Goal: Information Seeking & Learning: Compare options

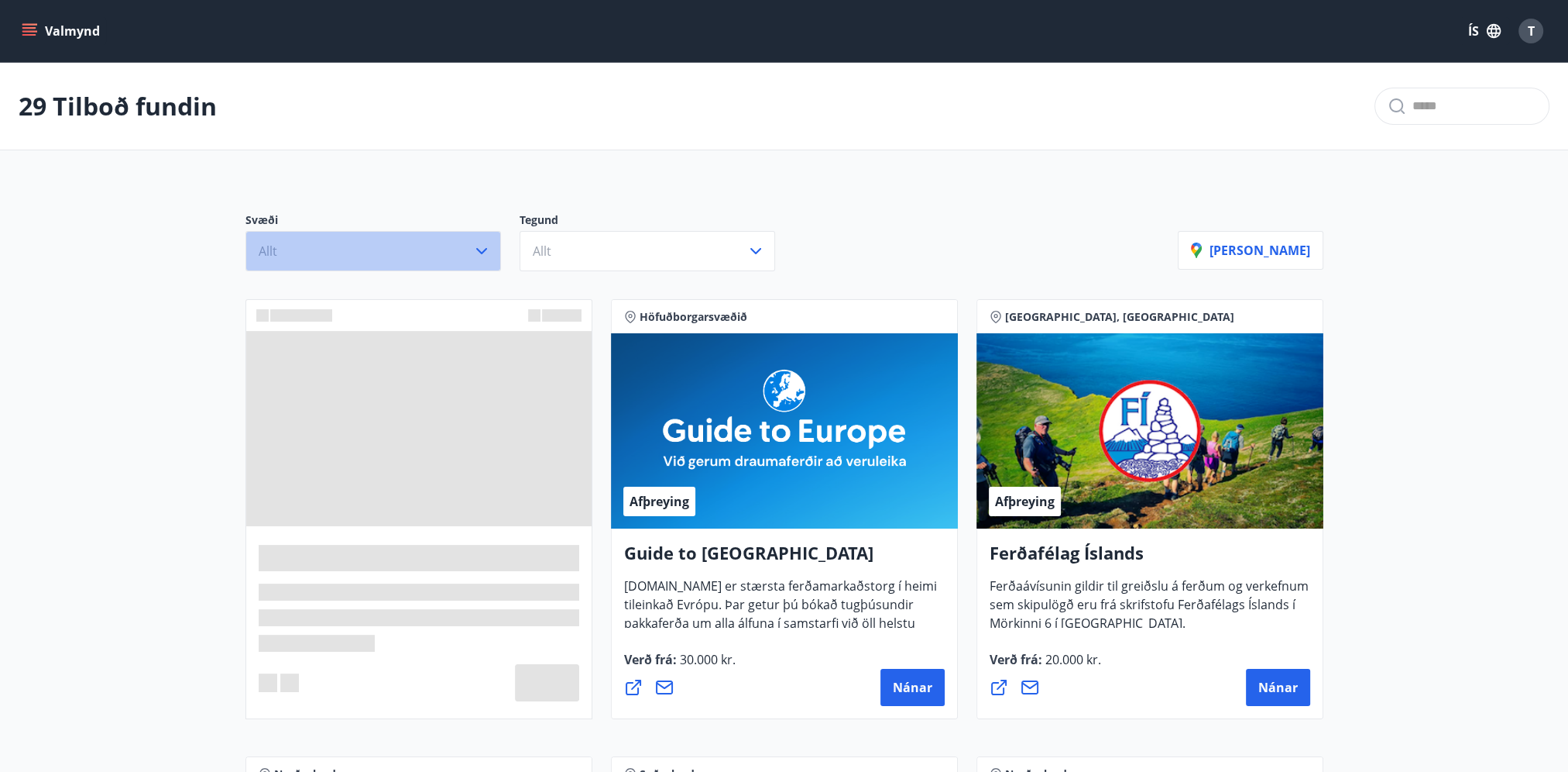
click at [485, 249] on icon "button" at bounding box center [482, 251] width 11 height 6
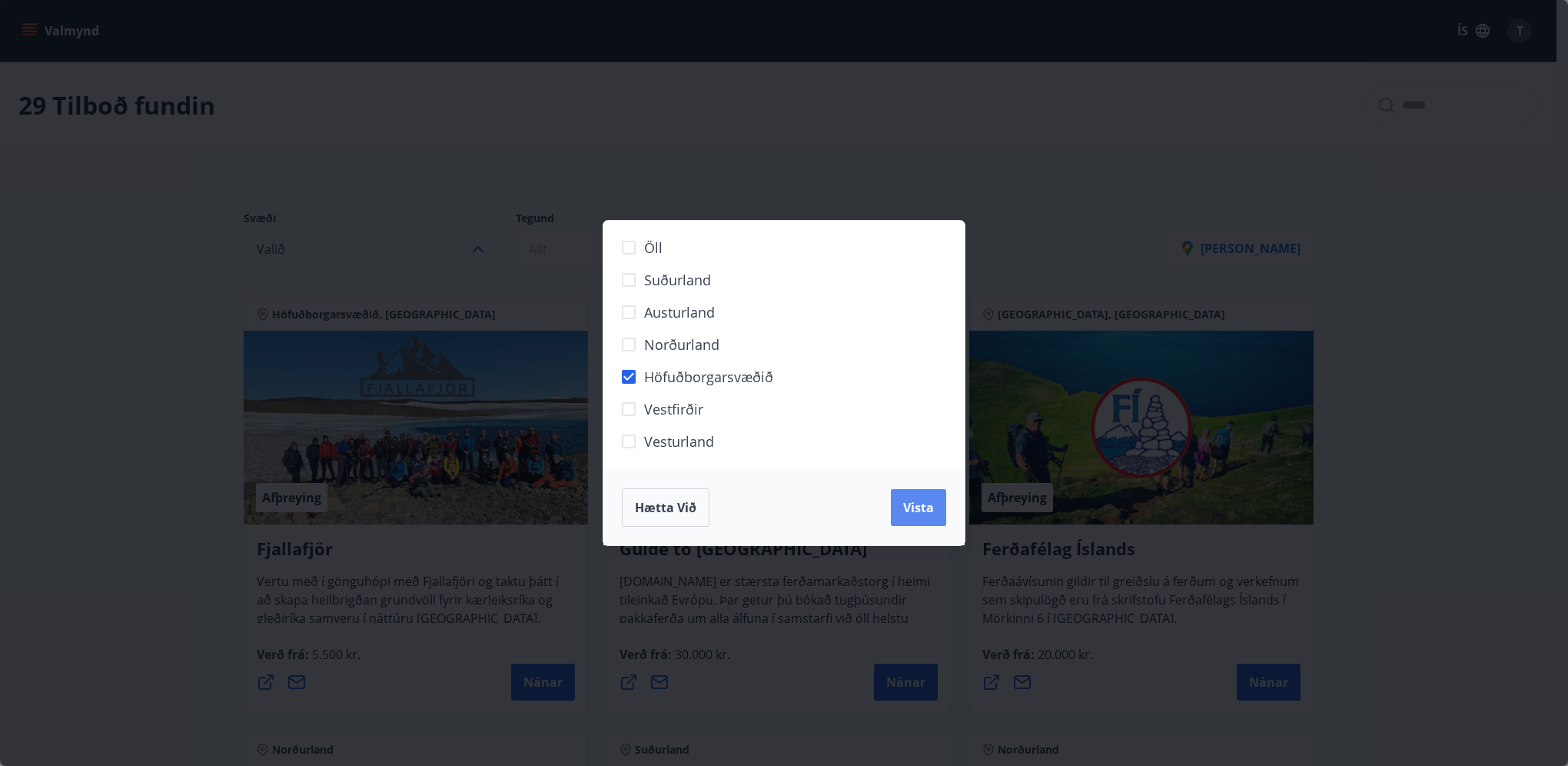
click at [922, 511] on span "Vista" at bounding box center [918, 508] width 31 height 17
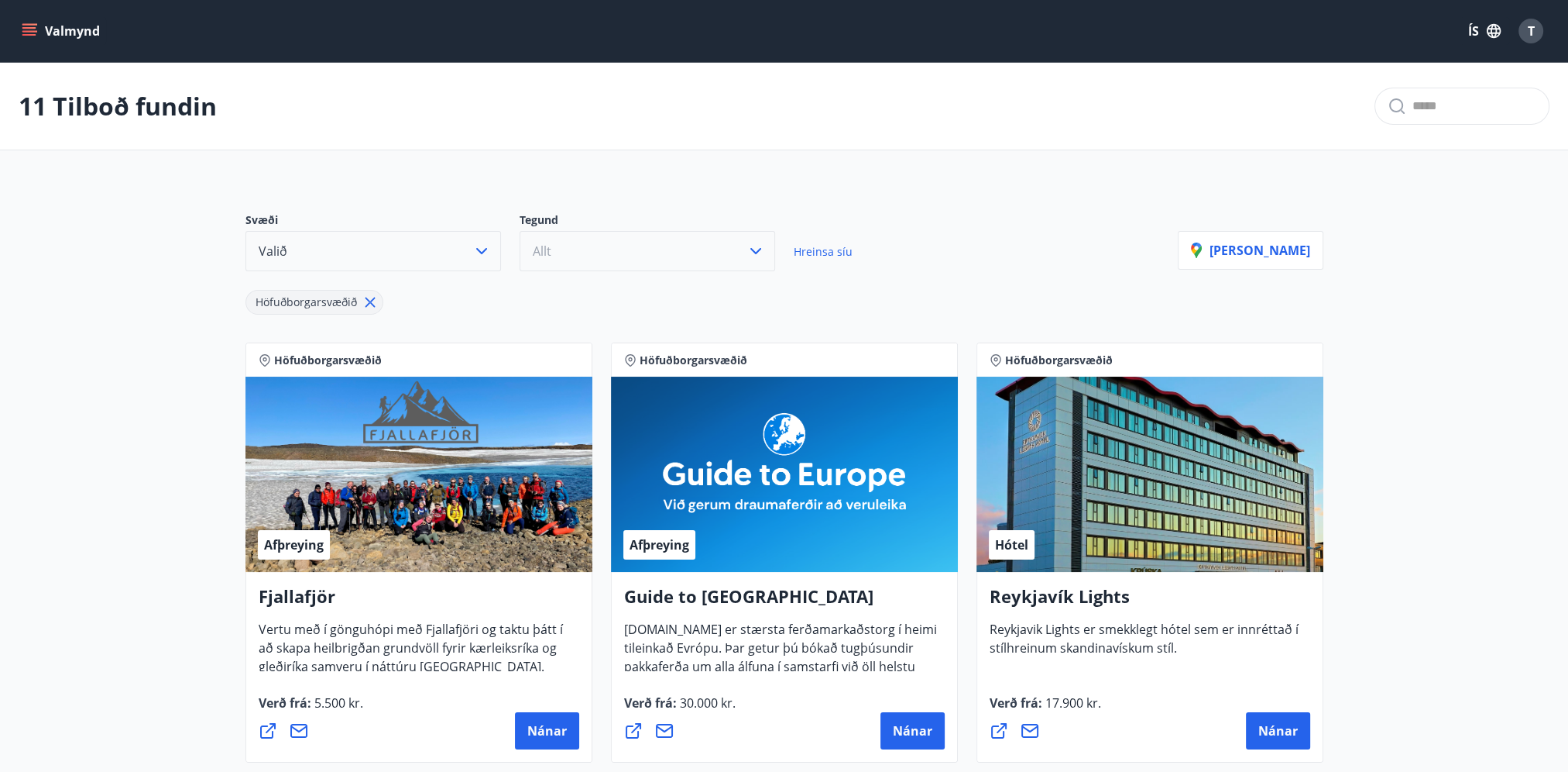
click at [755, 248] on icon "button" at bounding box center [756, 252] width 19 height 19
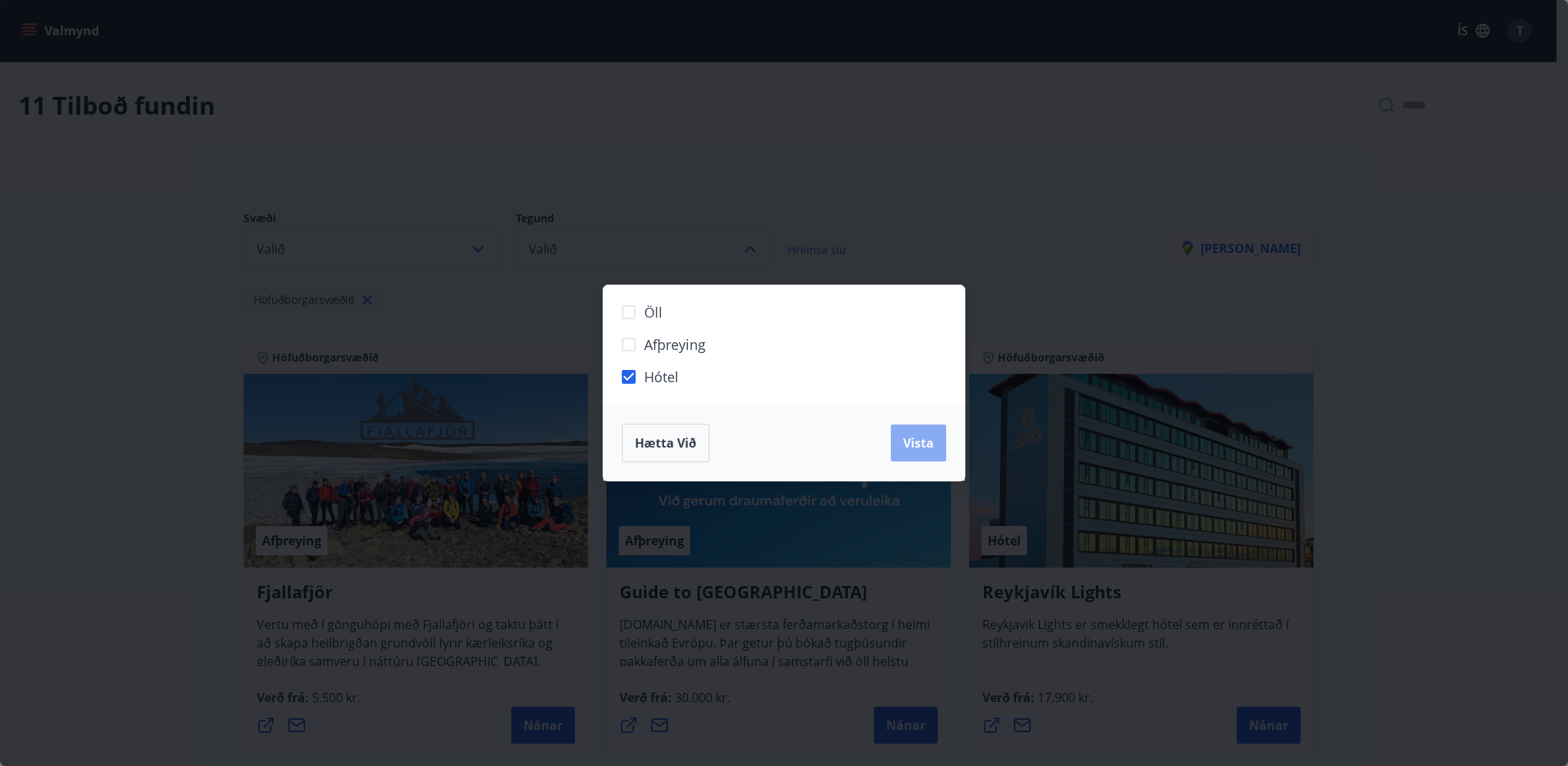
click at [904, 441] on span "Vista" at bounding box center [918, 443] width 31 height 17
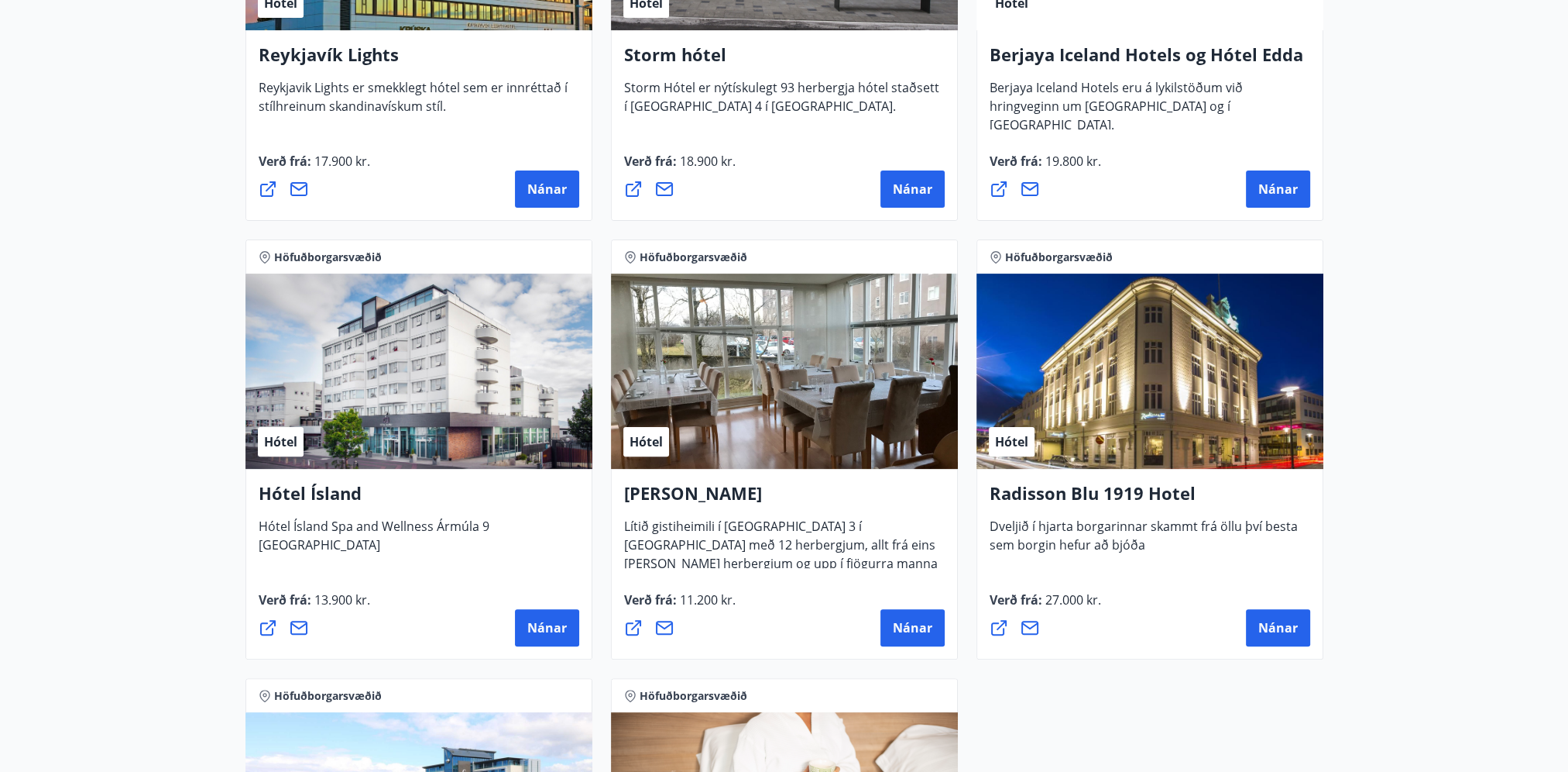
scroll to position [543, 0]
click at [534, 625] on span "Nánar" at bounding box center [547, 627] width 39 height 17
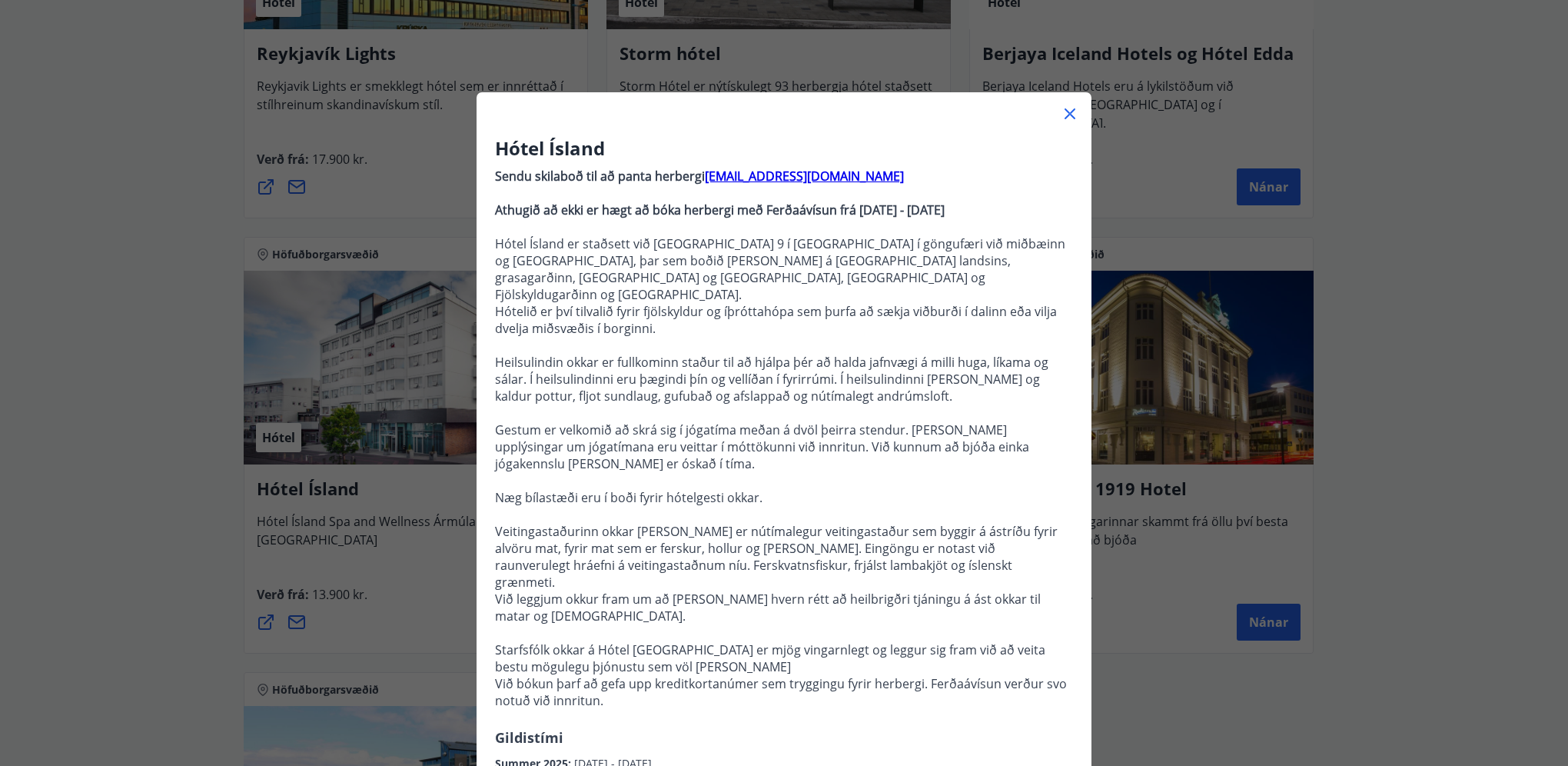
click at [1070, 113] on icon at bounding box center [1070, 113] width 2 height 2
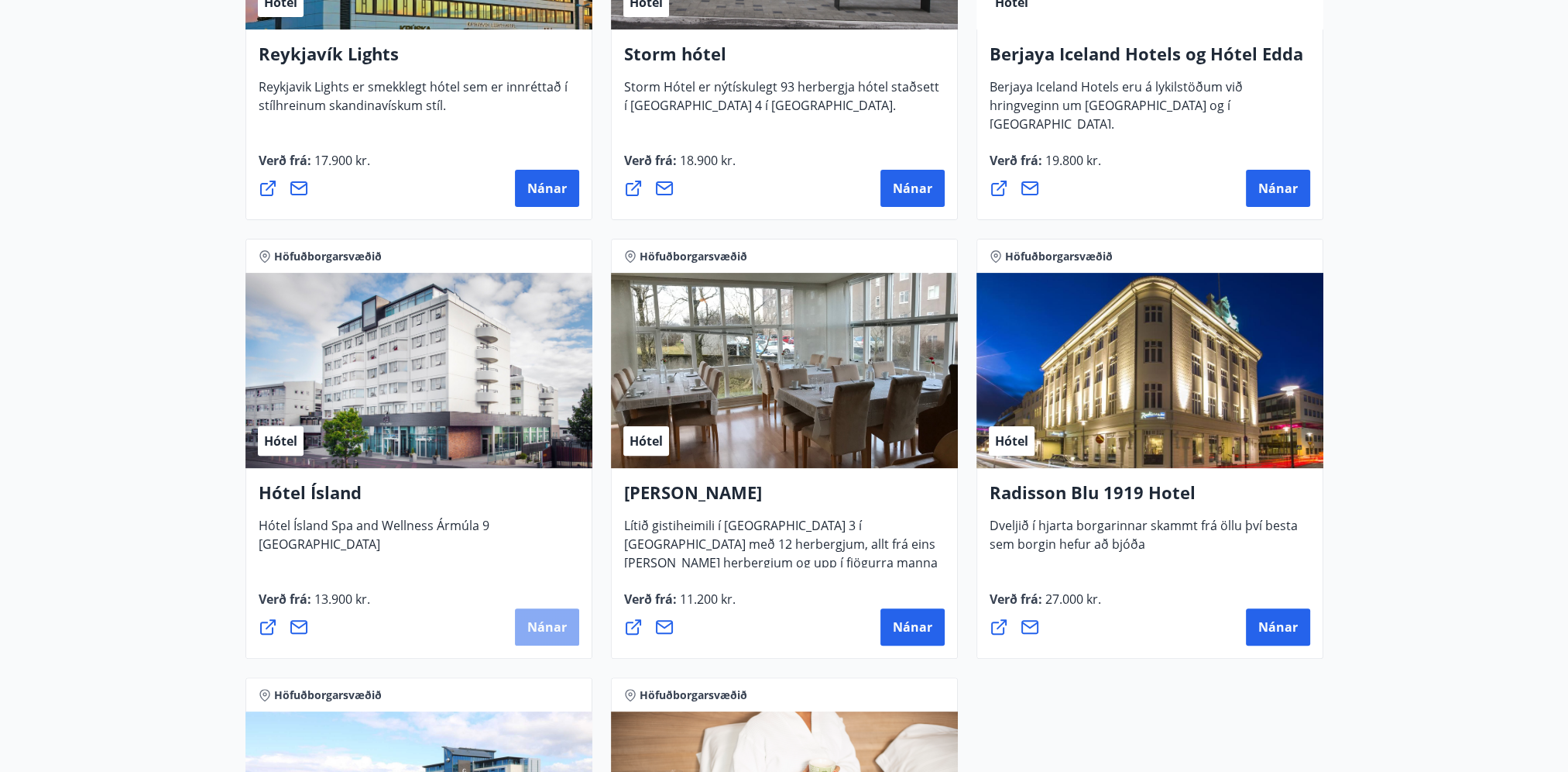
click at [552, 632] on span "Nánar" at bounding box center [547, 627] width 39 height 17
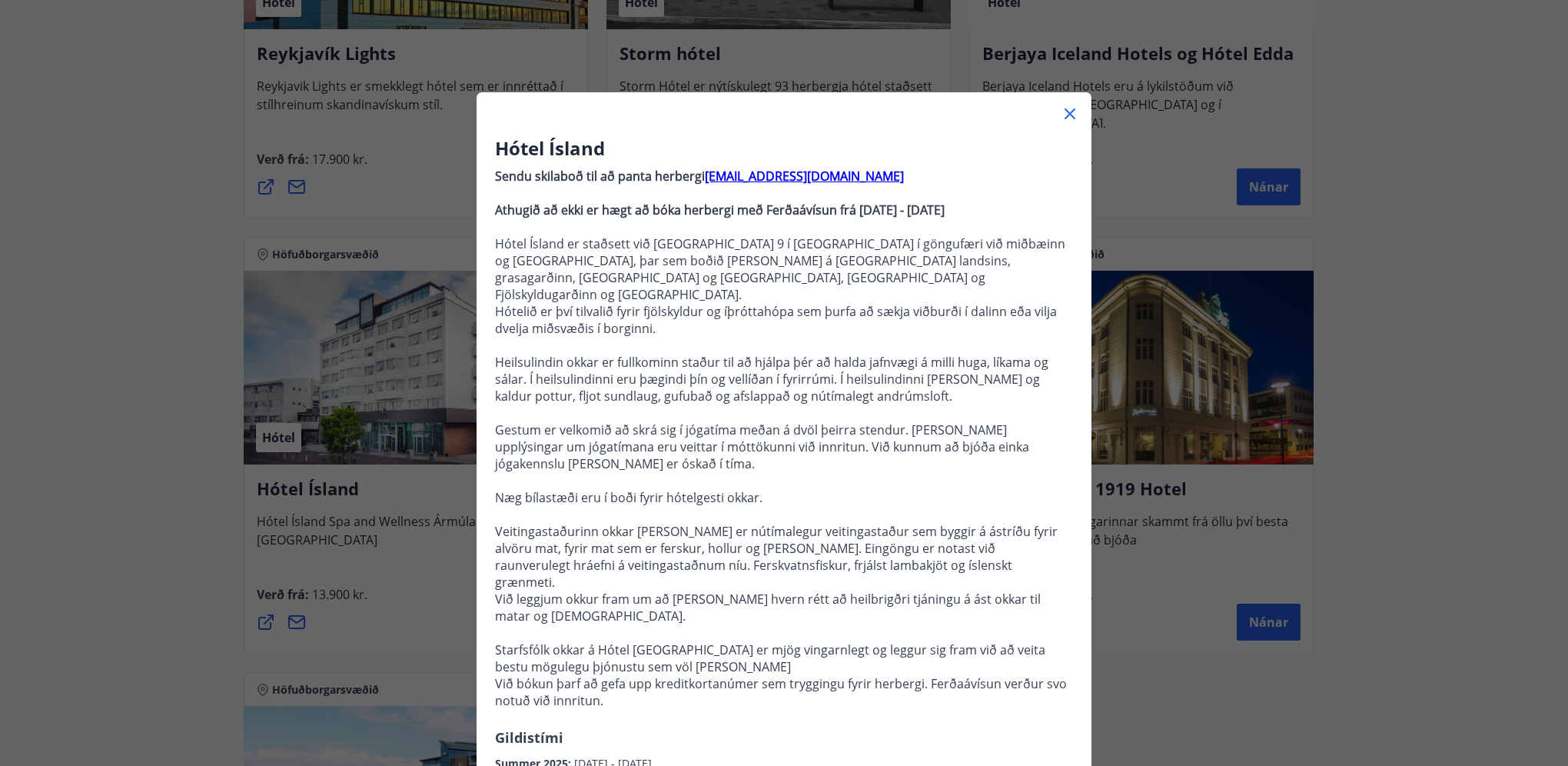
click at [1176, 164] on div "Hótel Ísland Sendu skilaboð til að panta herbergi [EMAIL_ADDRESS][DOMAIN_NAME] …" at bounding box center [784, 383] width 1568 height 766
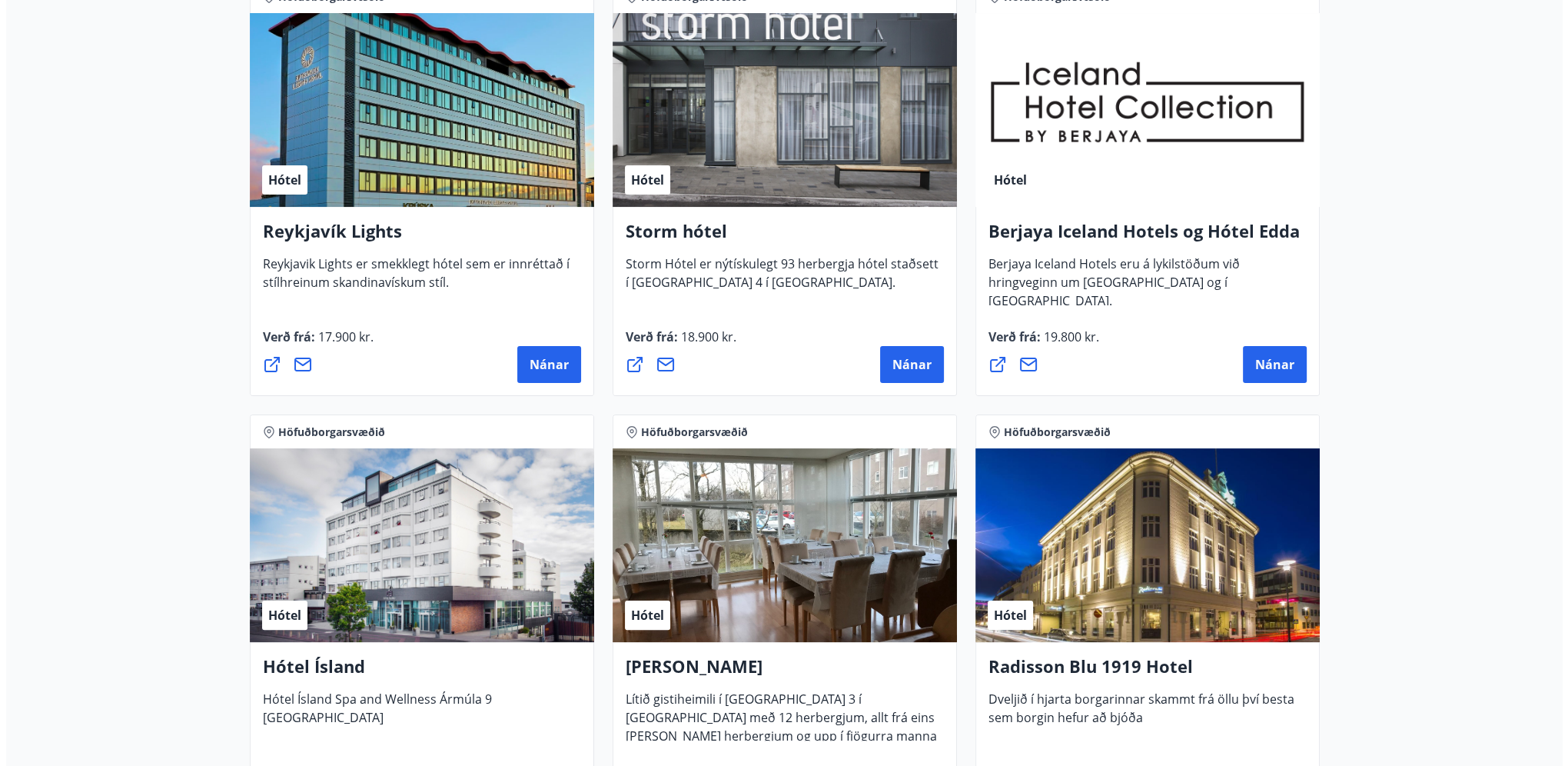
scroll to position [307, 0]
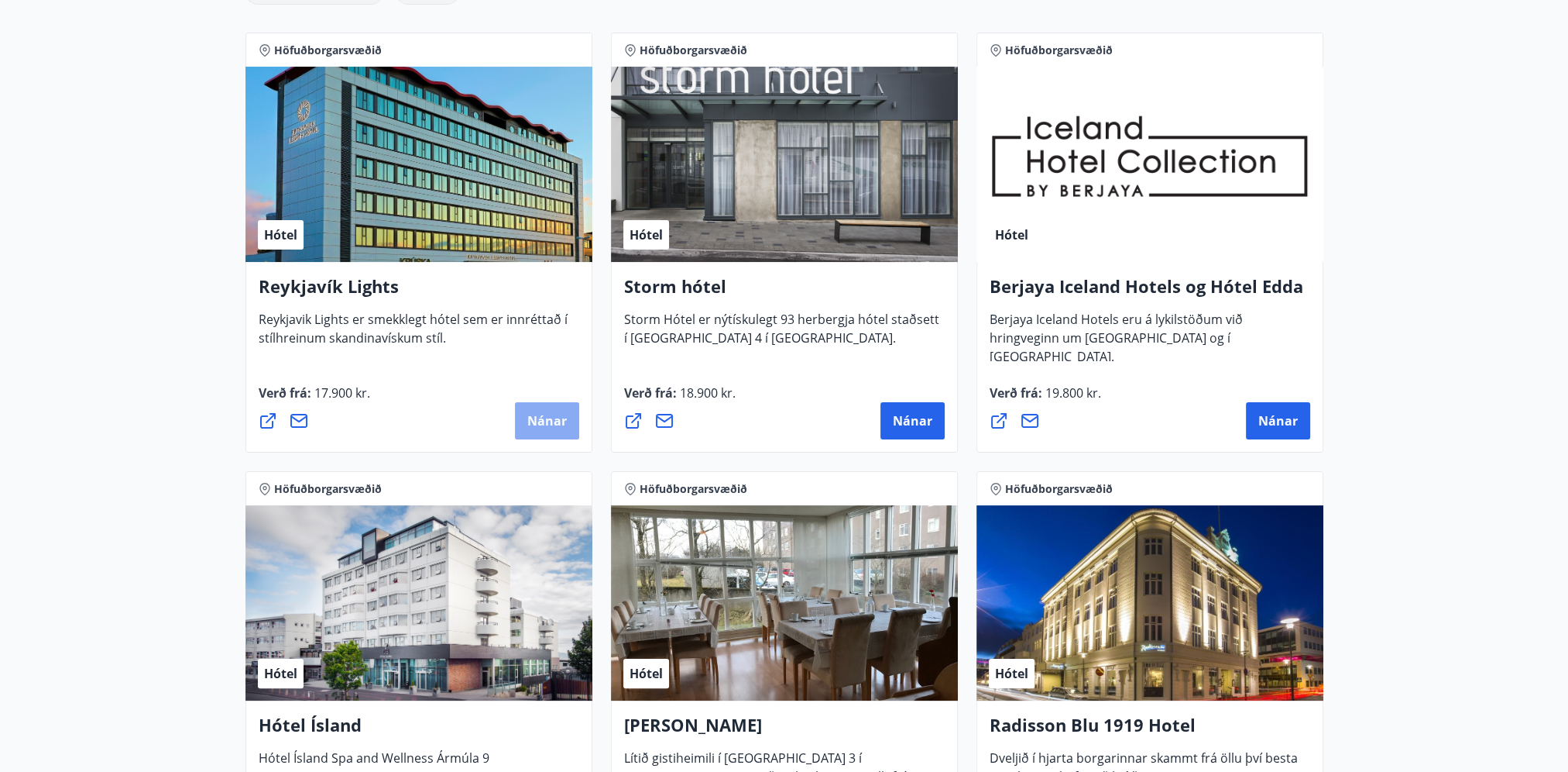
click at [549, 416] on span "Nánar" at bounding box center [547, 421] width 39 height 17
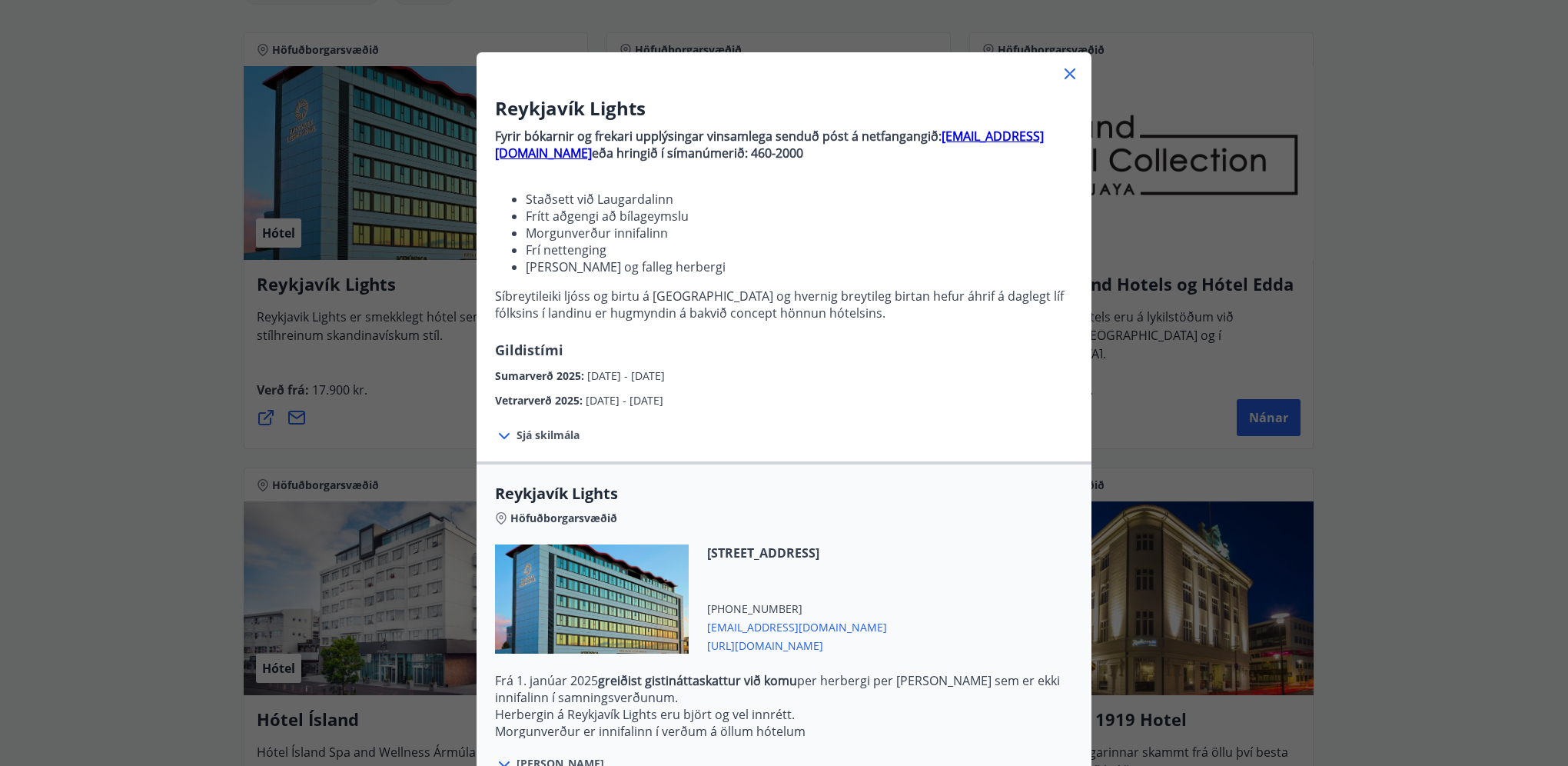
scroll to position [203, 0]
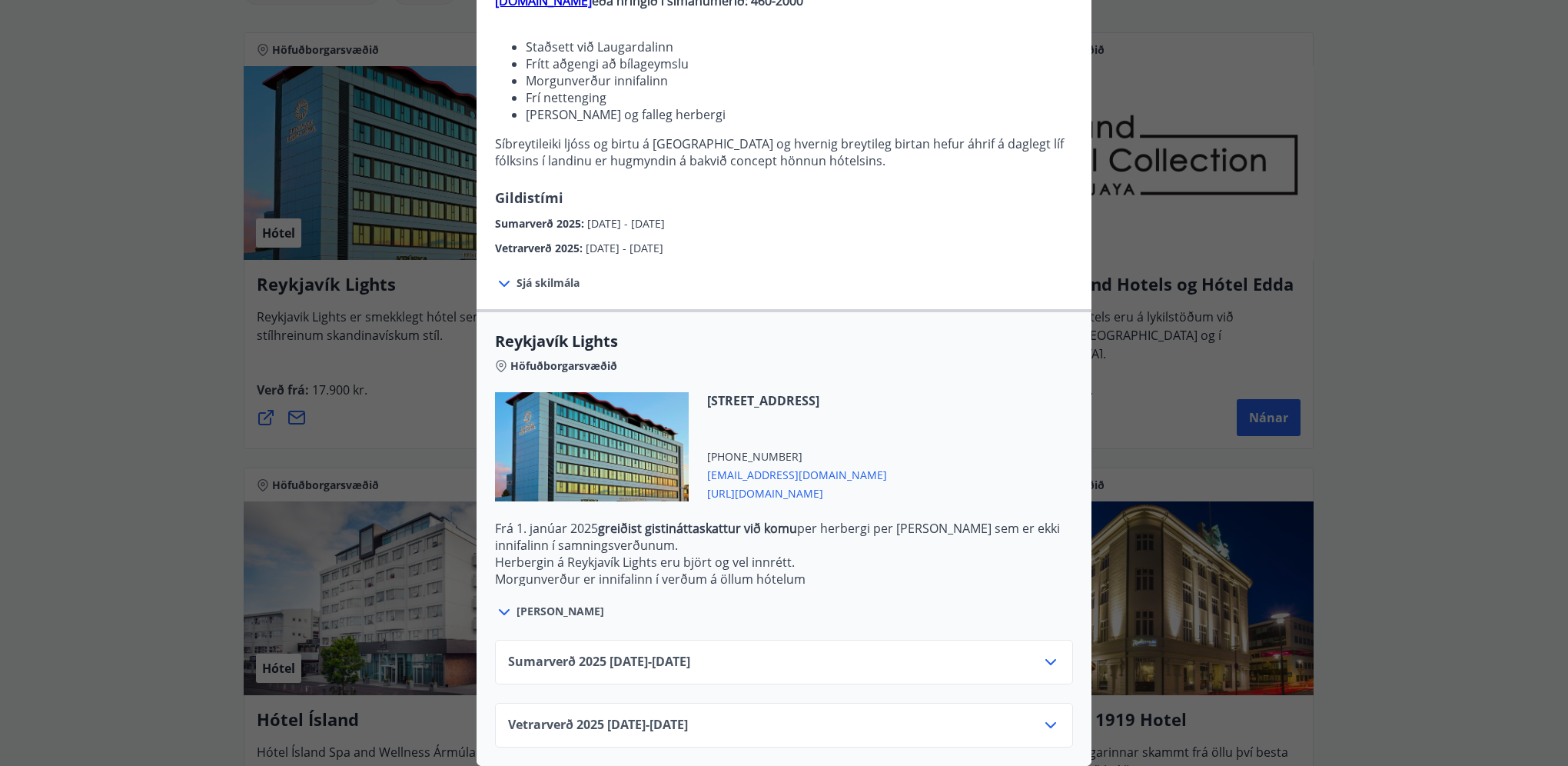
click at [1043, 716] on icon at bounding box center [1051, 725] width 19 height 19
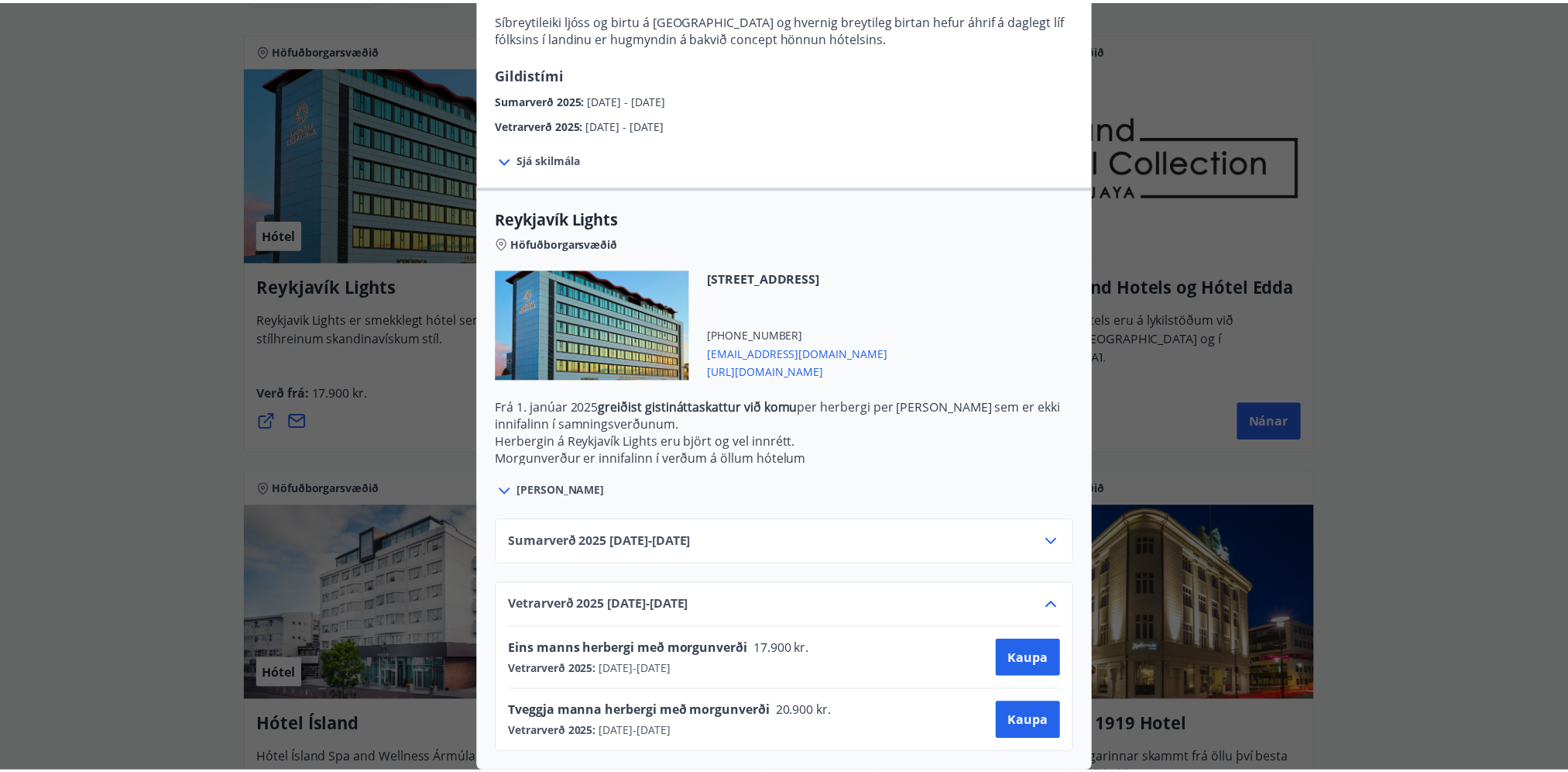
scroll to position [0, 0]
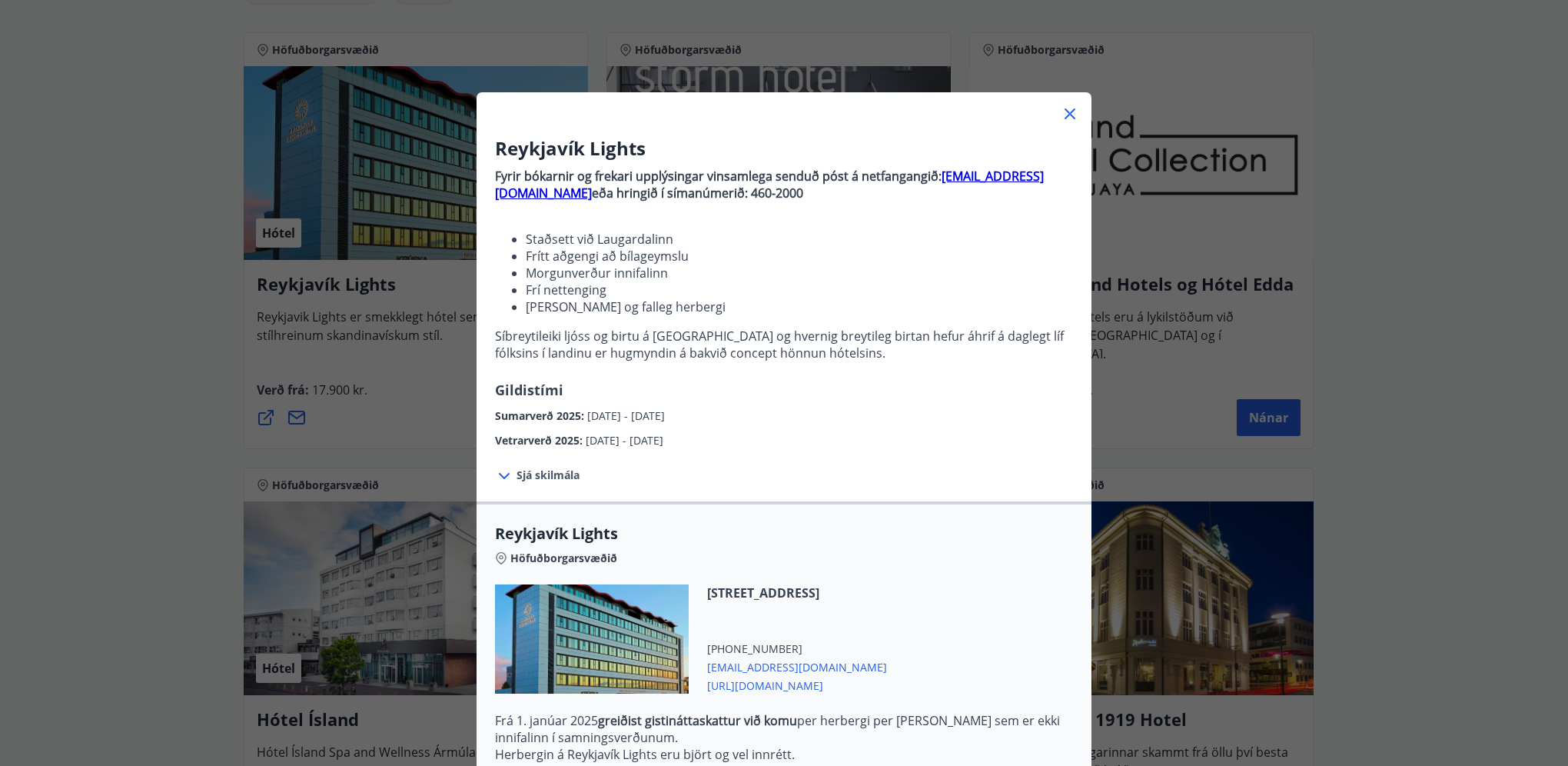
click at [1433, 441] on div "Reykjavík Lights Fyrir bókarnir og frekari upplýsingar vinsamlega senduð póst á…" at bounding box center [784, 383] width 1568 height 766
click at [1064, 110] on icon at bounding box center [1070, 114] width 19 height 19
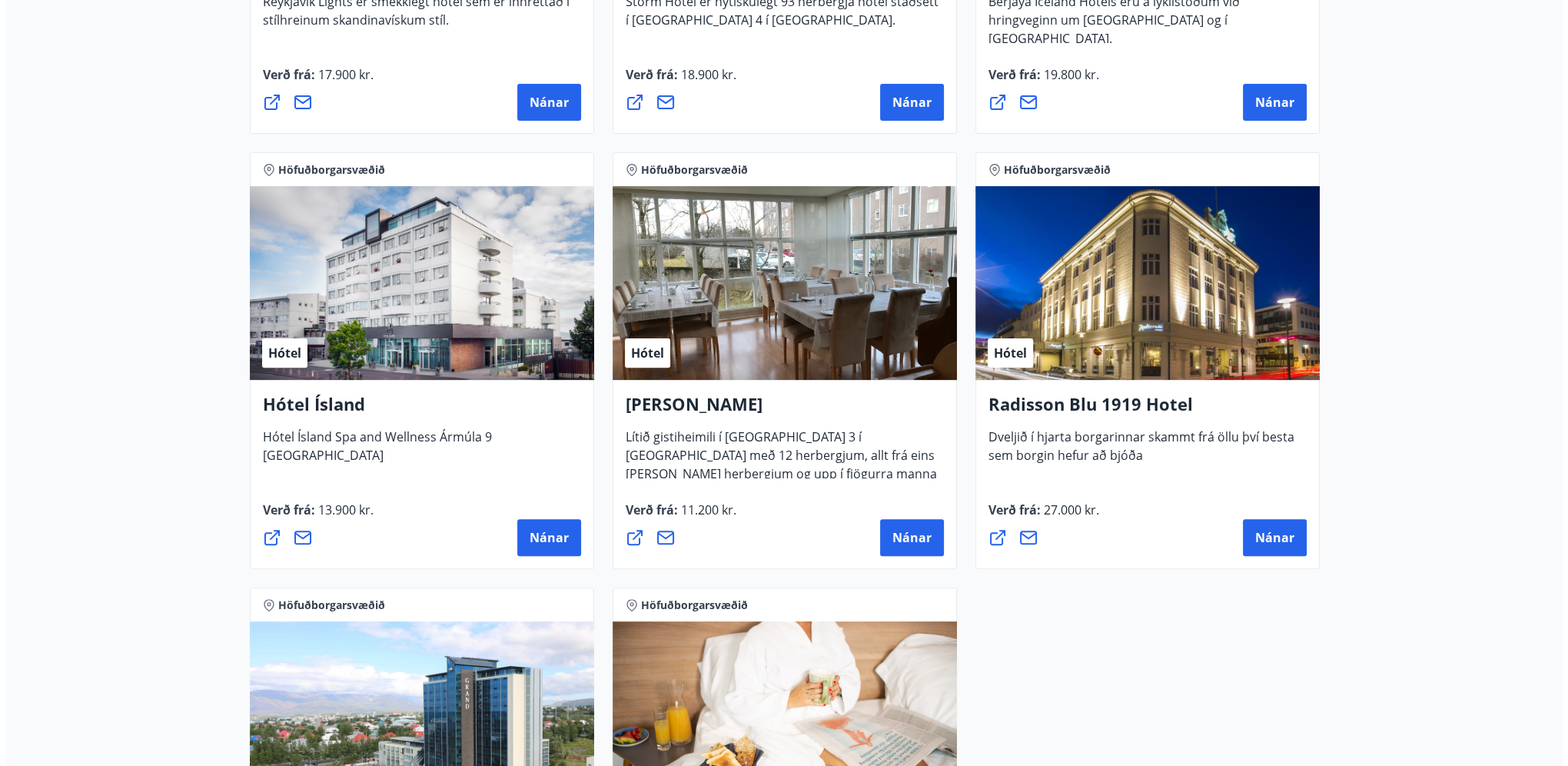
scroll to position [692, 0]
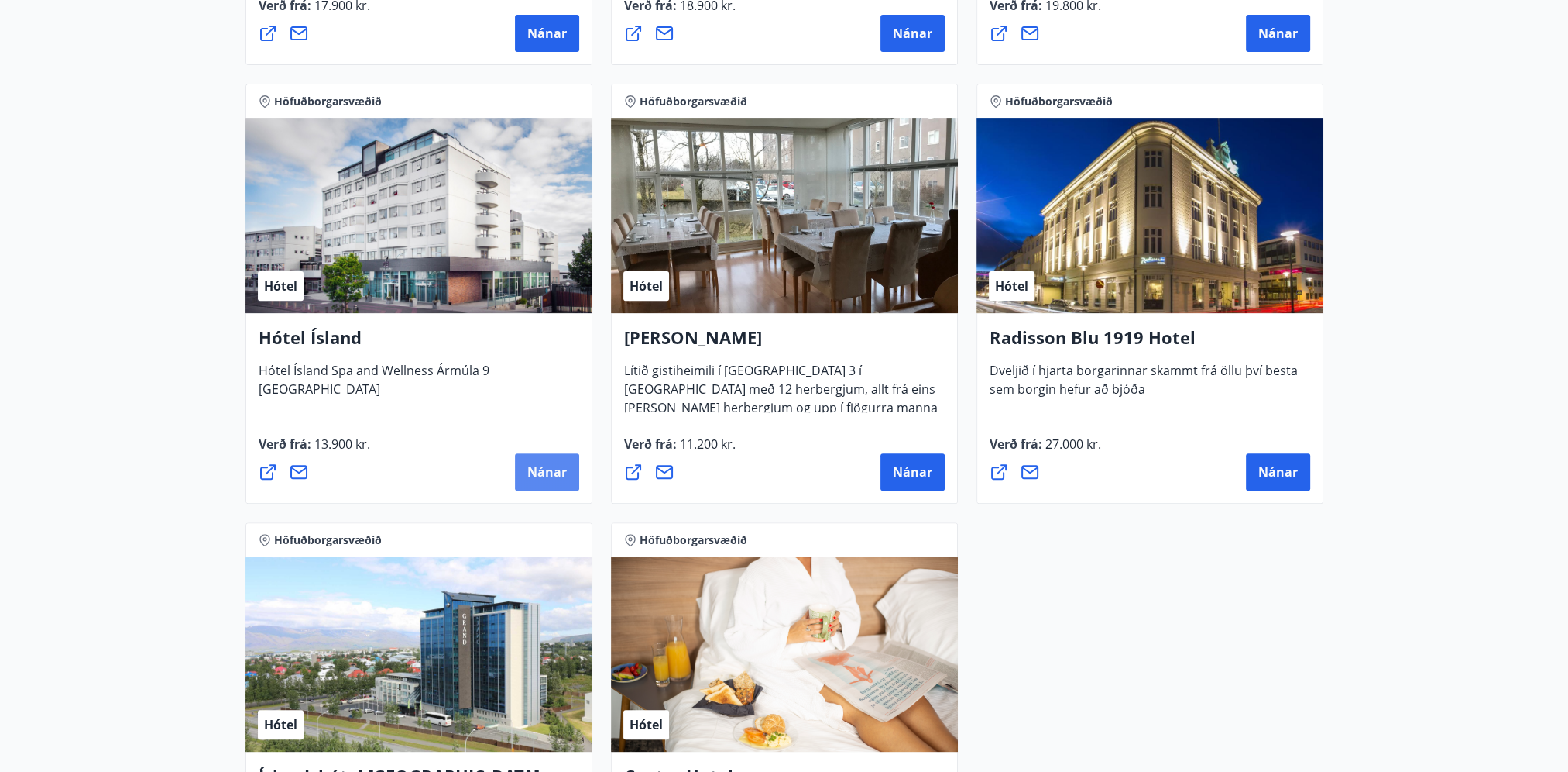
click at [557, 476] on span "Nánar" at bounding box center [547, 472] width 39 height 17
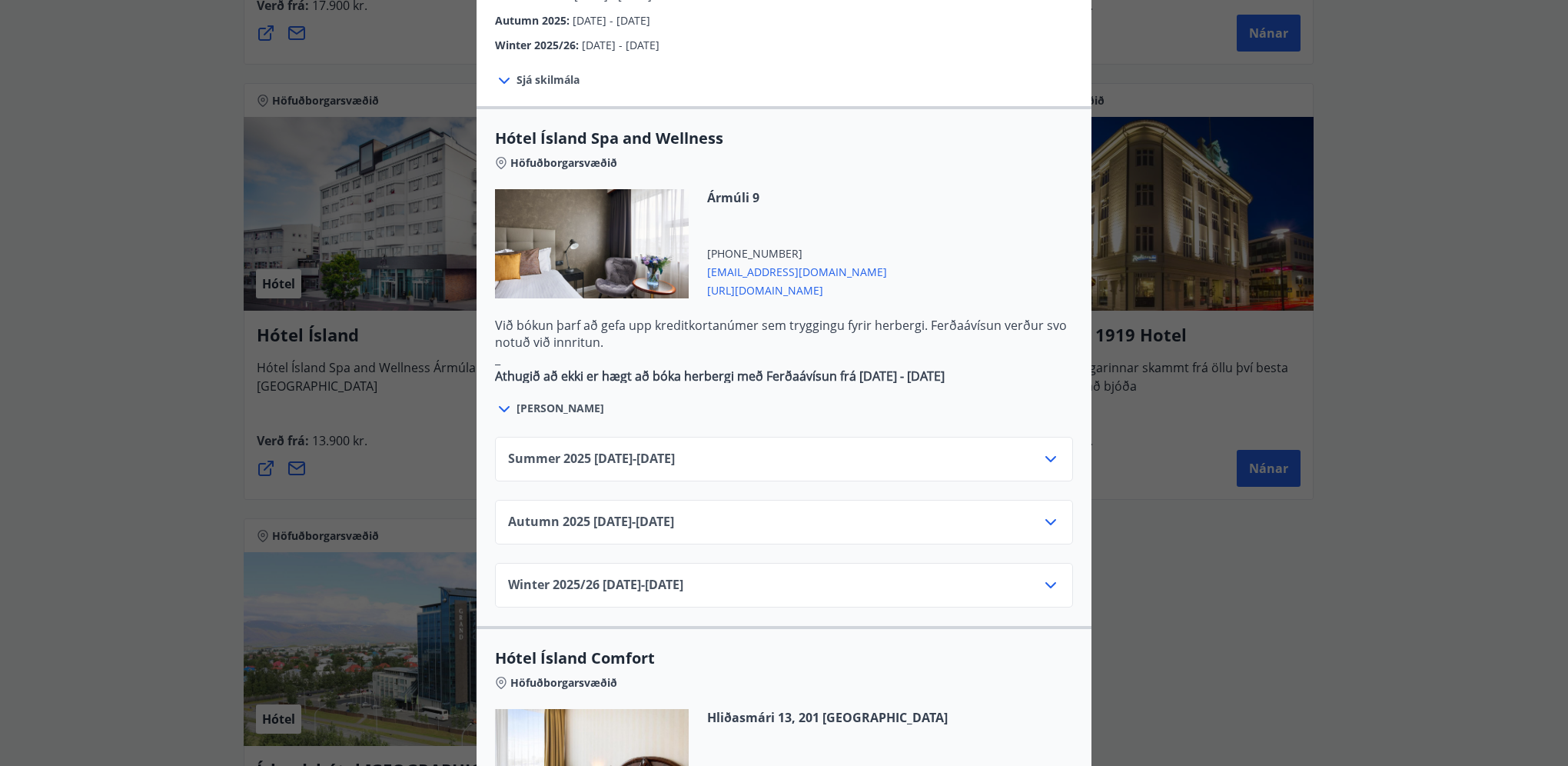
scroll to position [768, 0]
click at [1045, 517] on icon at bounding box center [1051, 520] width 11 height 6
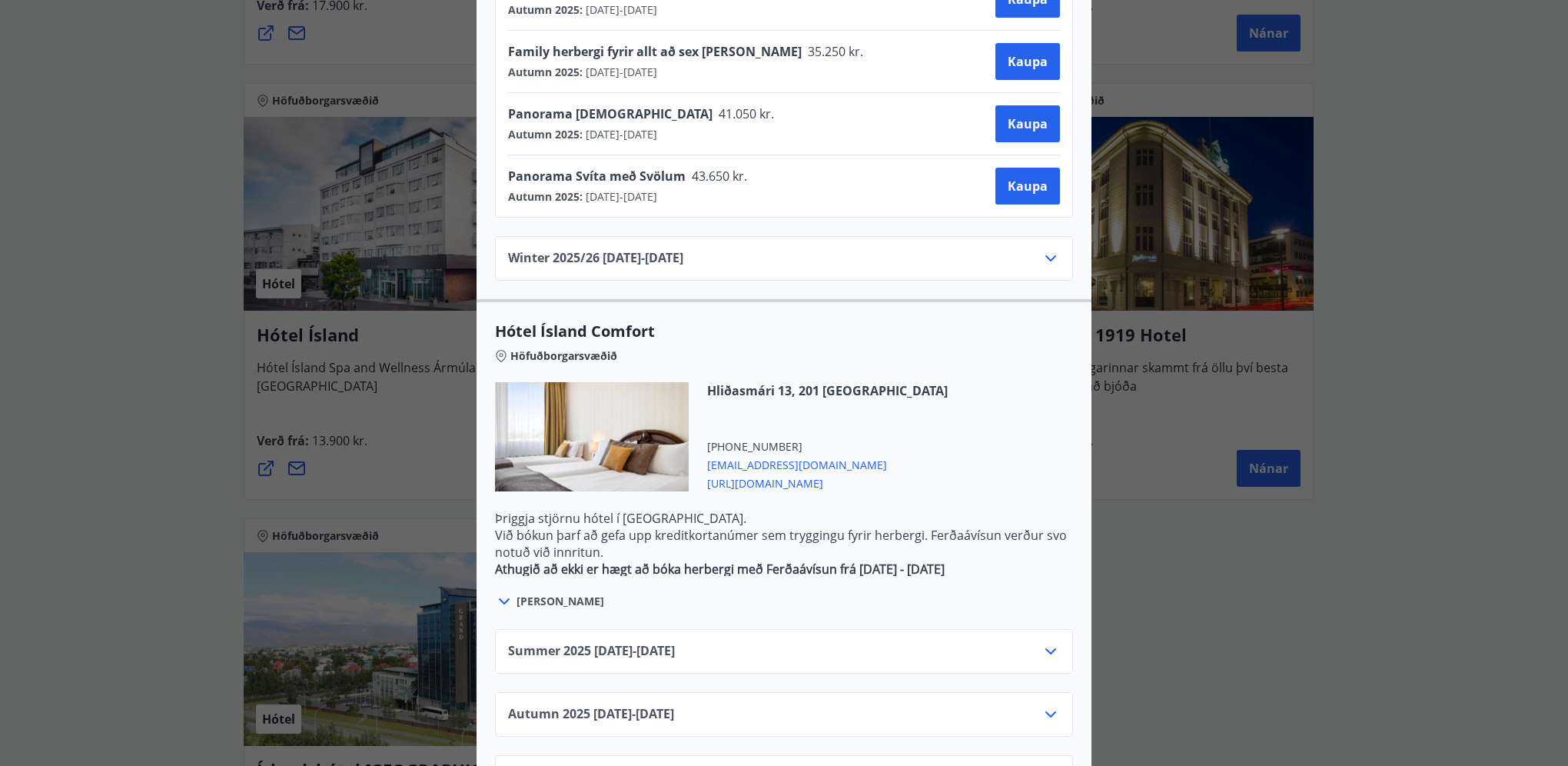
scroll to position [1415, 0]
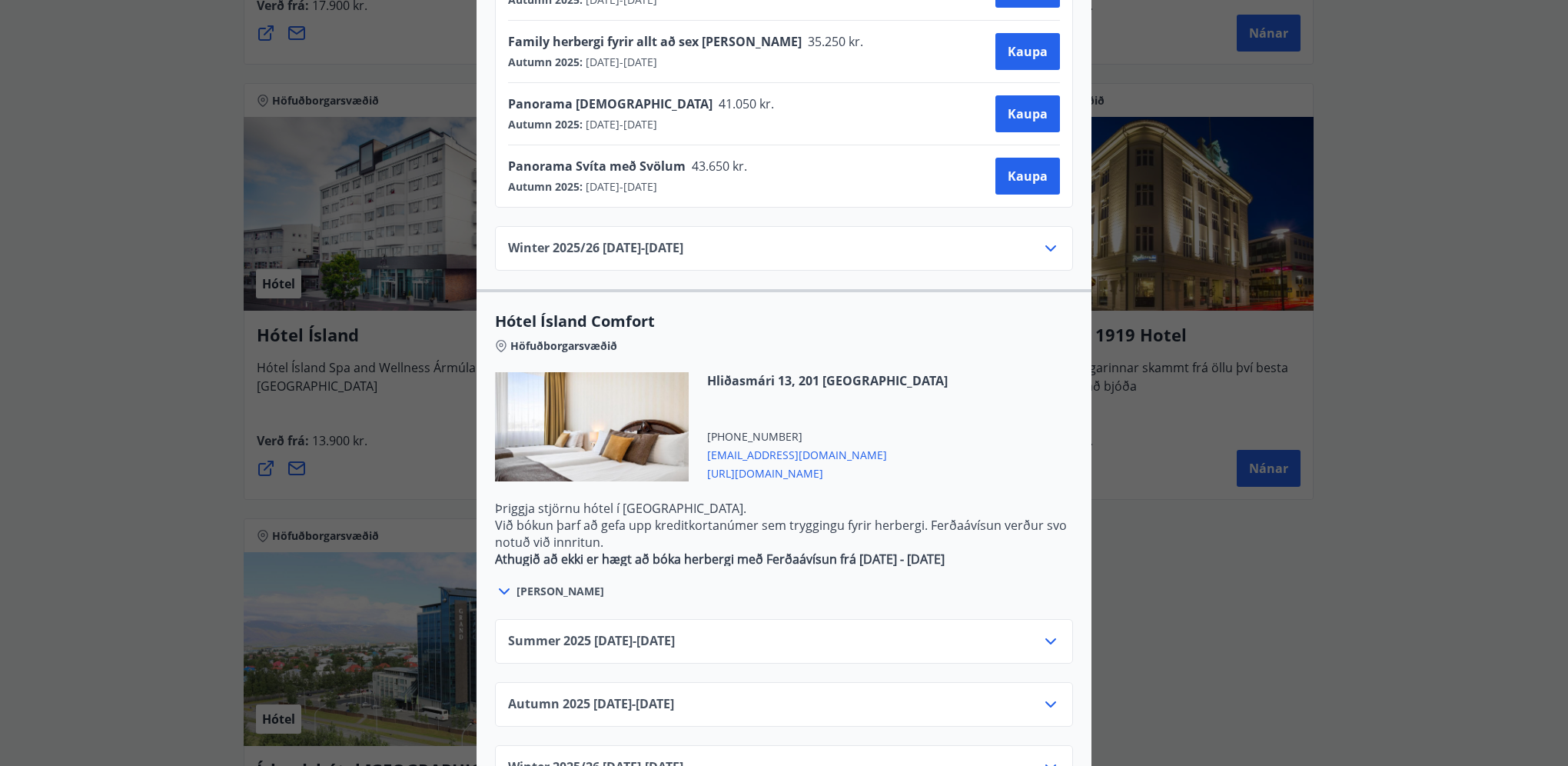
click at [1045, 695] on icon at bounding box center [1051, 704] width 19 height 19
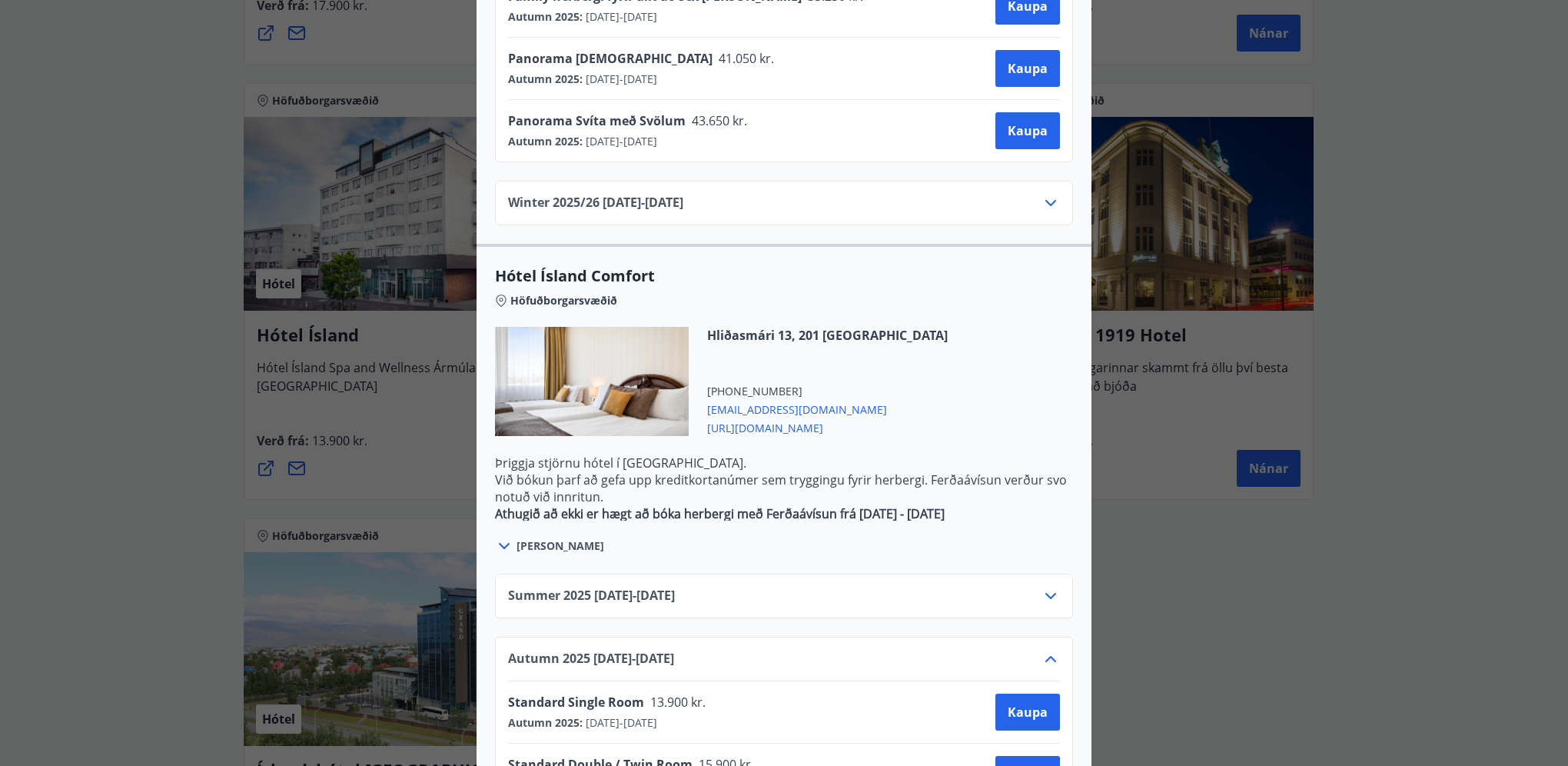
scroll to position [1602, 0]
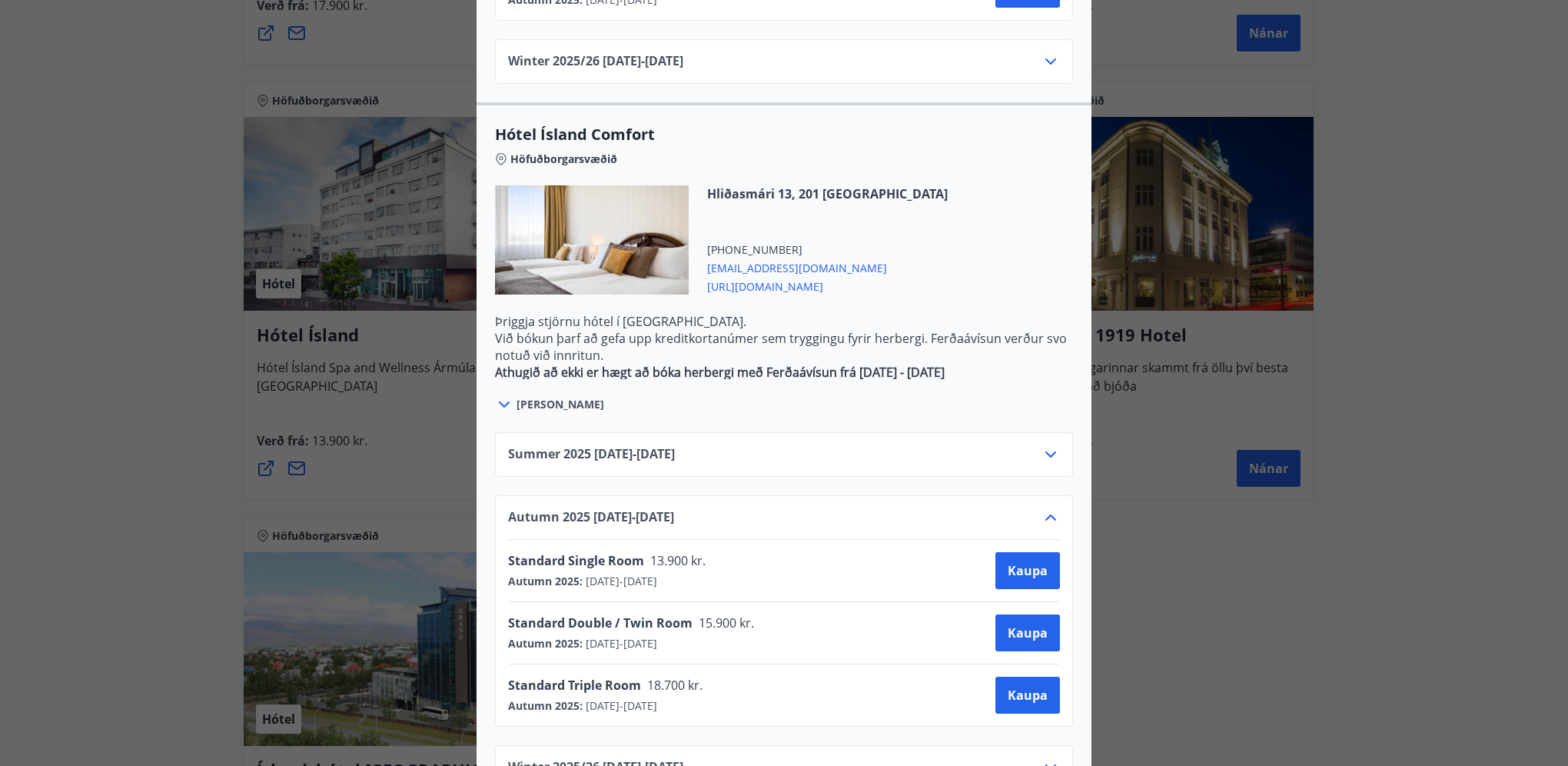
click at [497, 395] on icon at bounding box center [505, 405] width 19 height 19
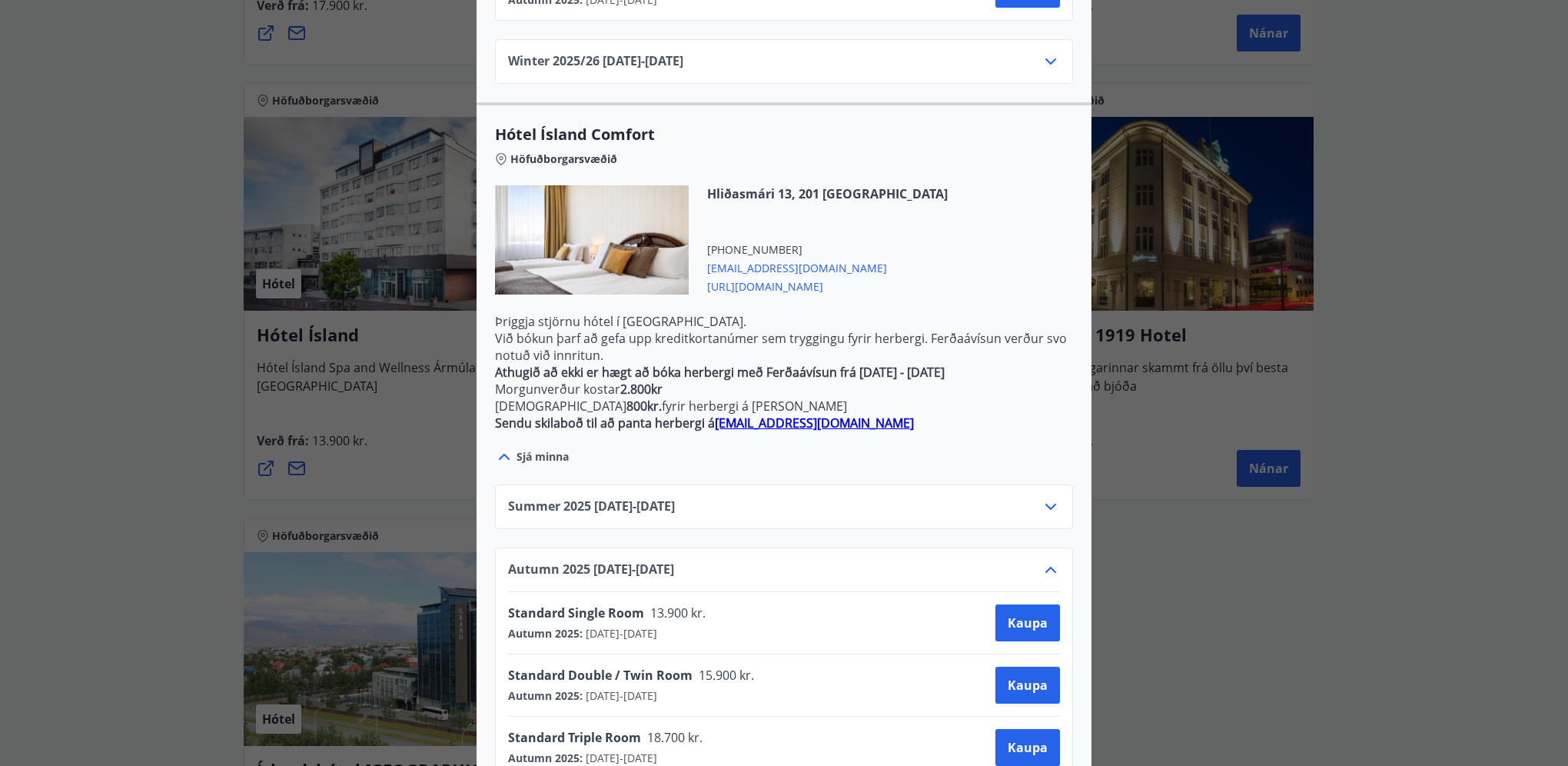
click at [502, 448] on icon at bounding box center [505, 457] width 19 height 19
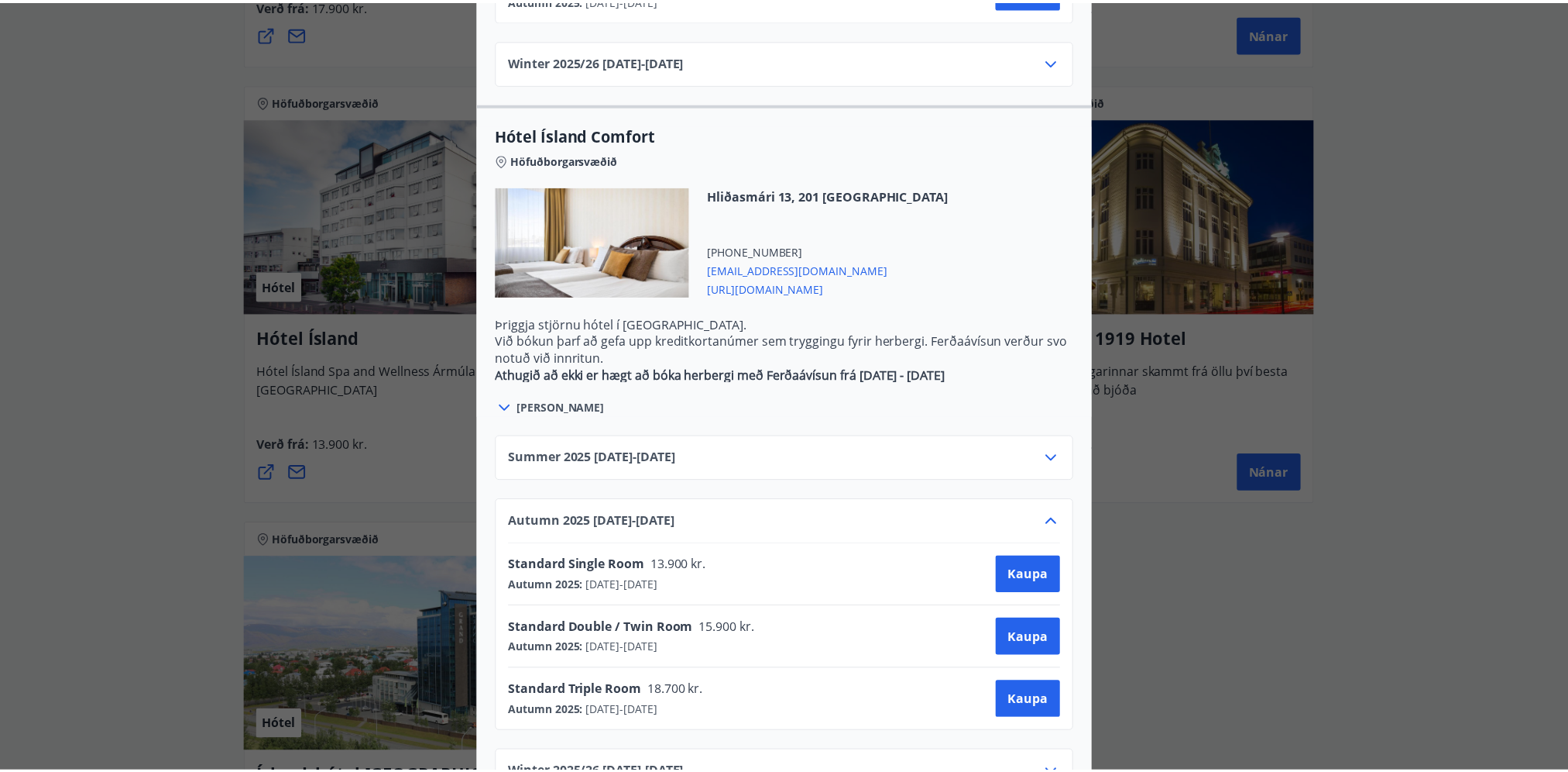
scroll to position [0, 0]
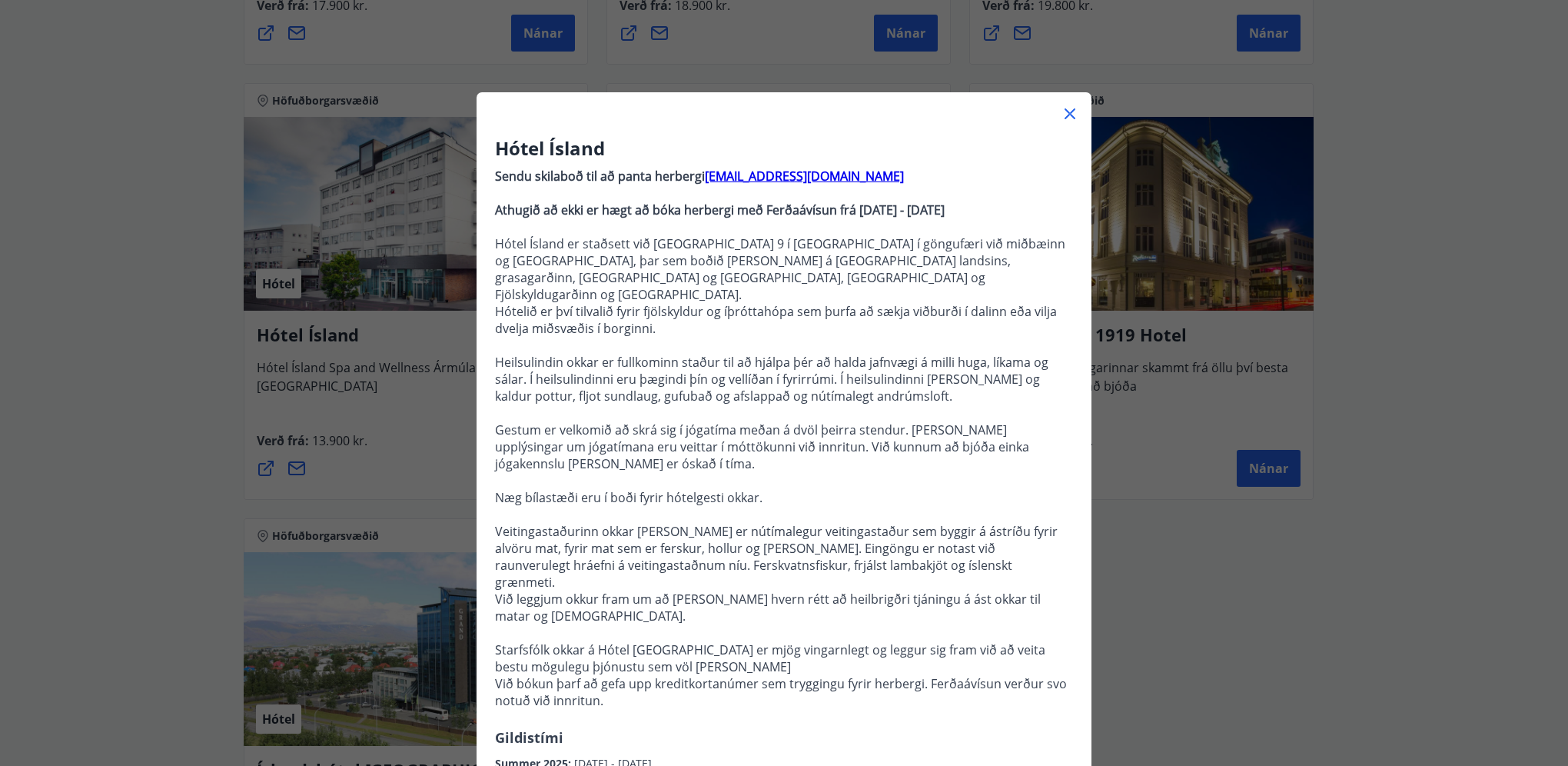
click at [1408, 420] on div "Hótel Ísland Sendu skilaboð til að panta herbergi [EMAIL_ADDRESS][DOMAIN_NAME] …" at bounding box center [784, 383] width 1568 height 766
click at [1066, 118] on icon at bounding box center [1070, 114] width 19 height 19
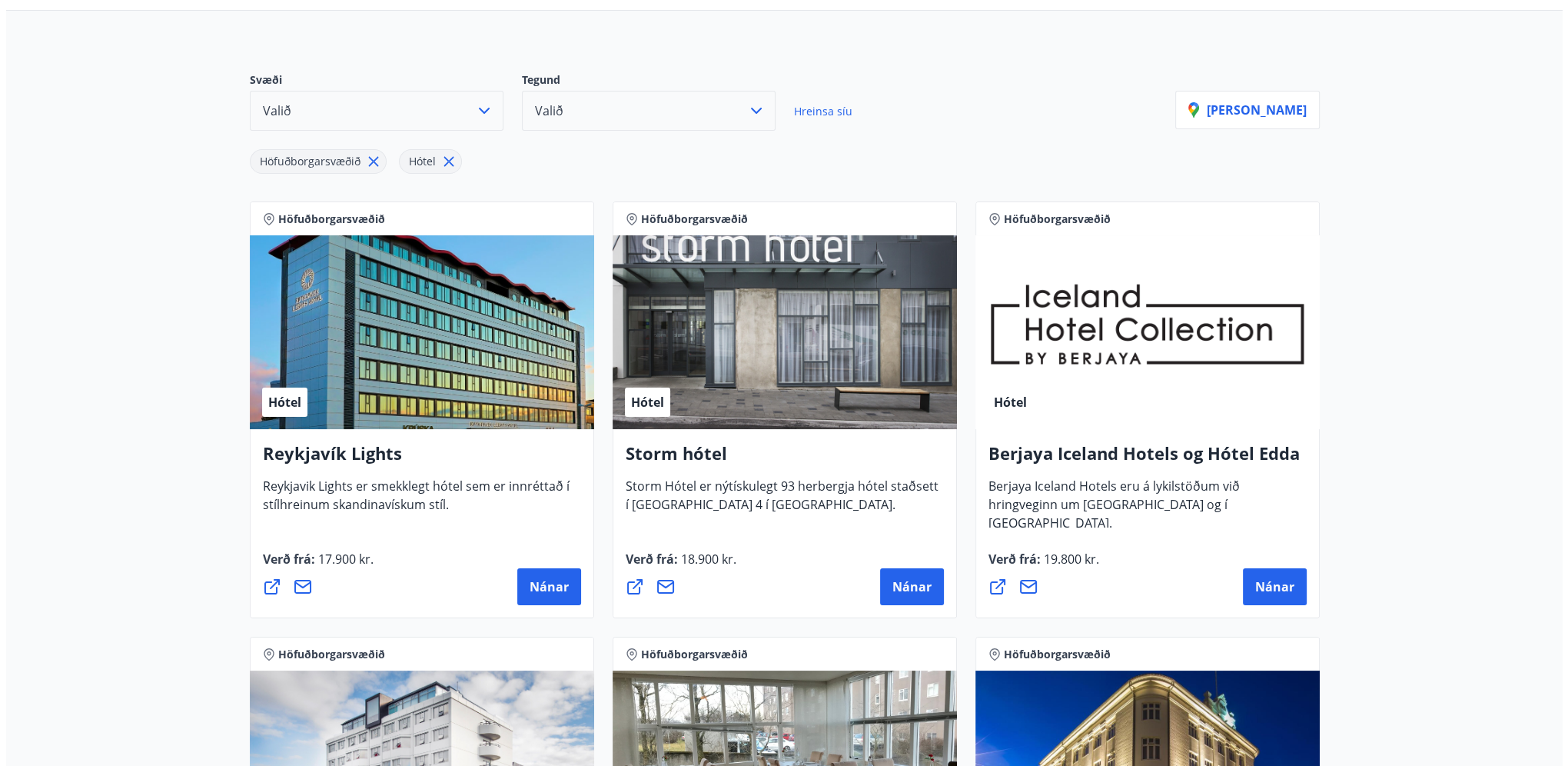
scroll to position [138, 0]
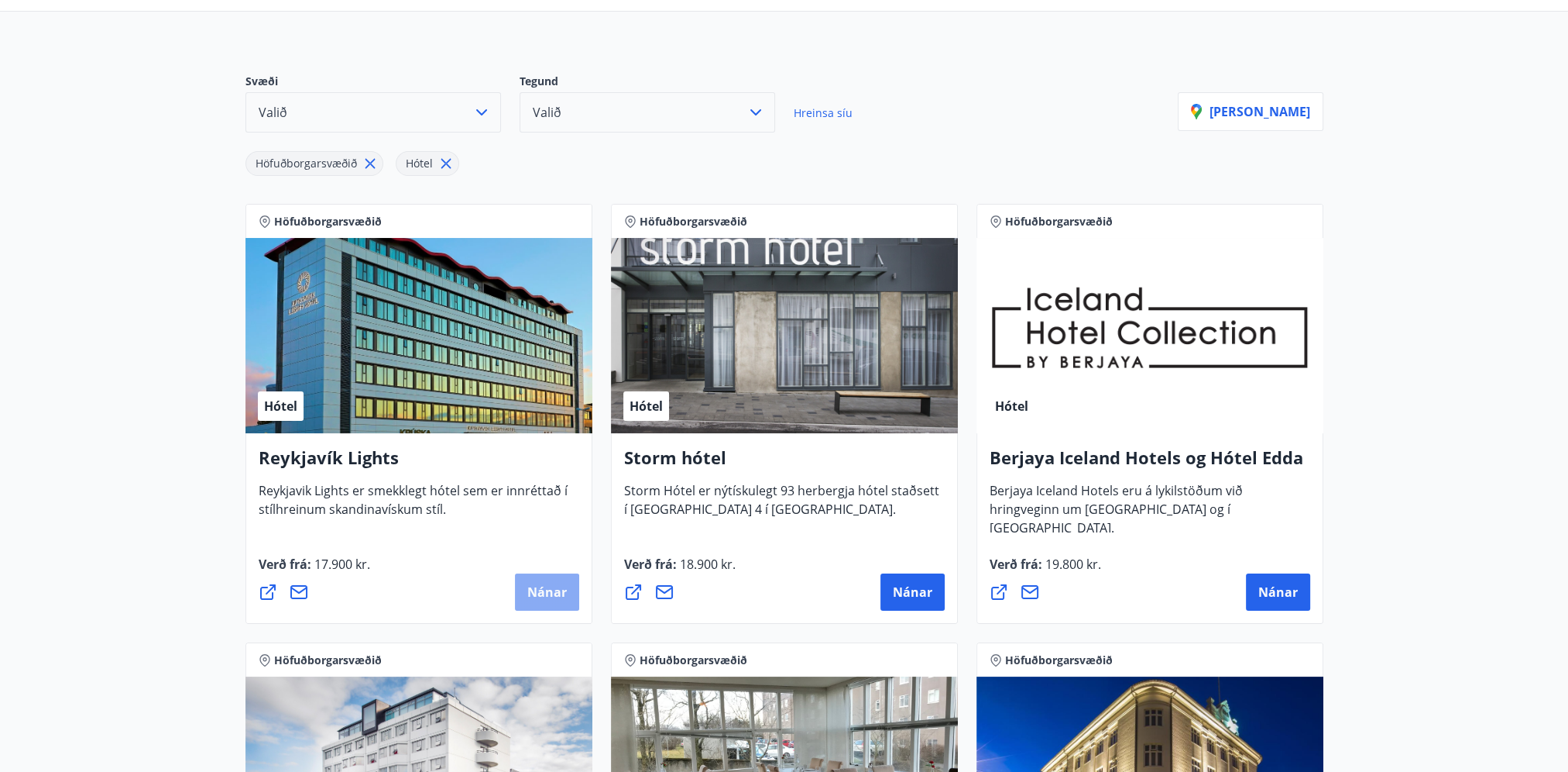
click at [551, 591] on span "Nánar" at bounding box center [547, 592] width 39 height 17
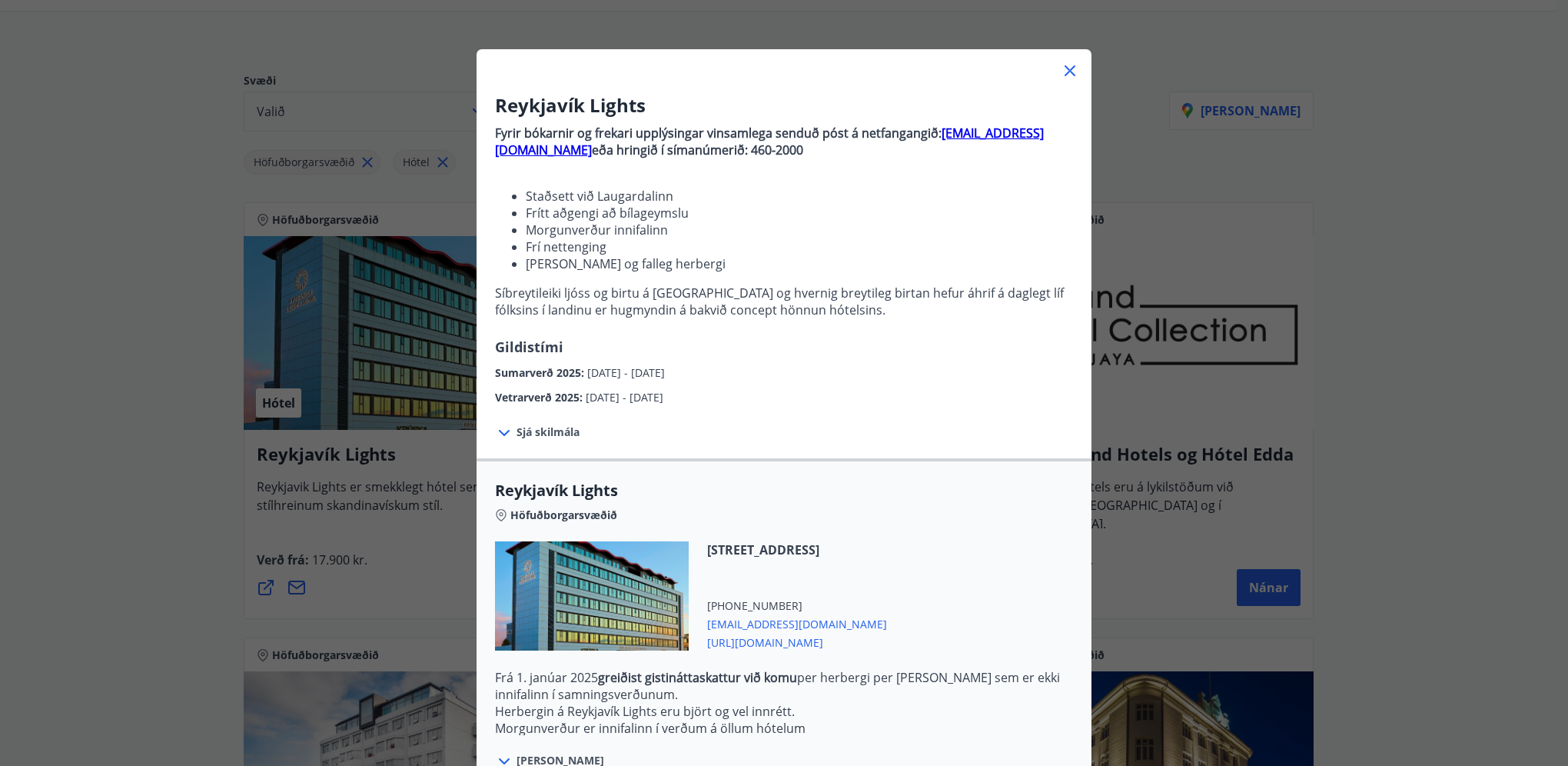
scroll to position [203, 0]
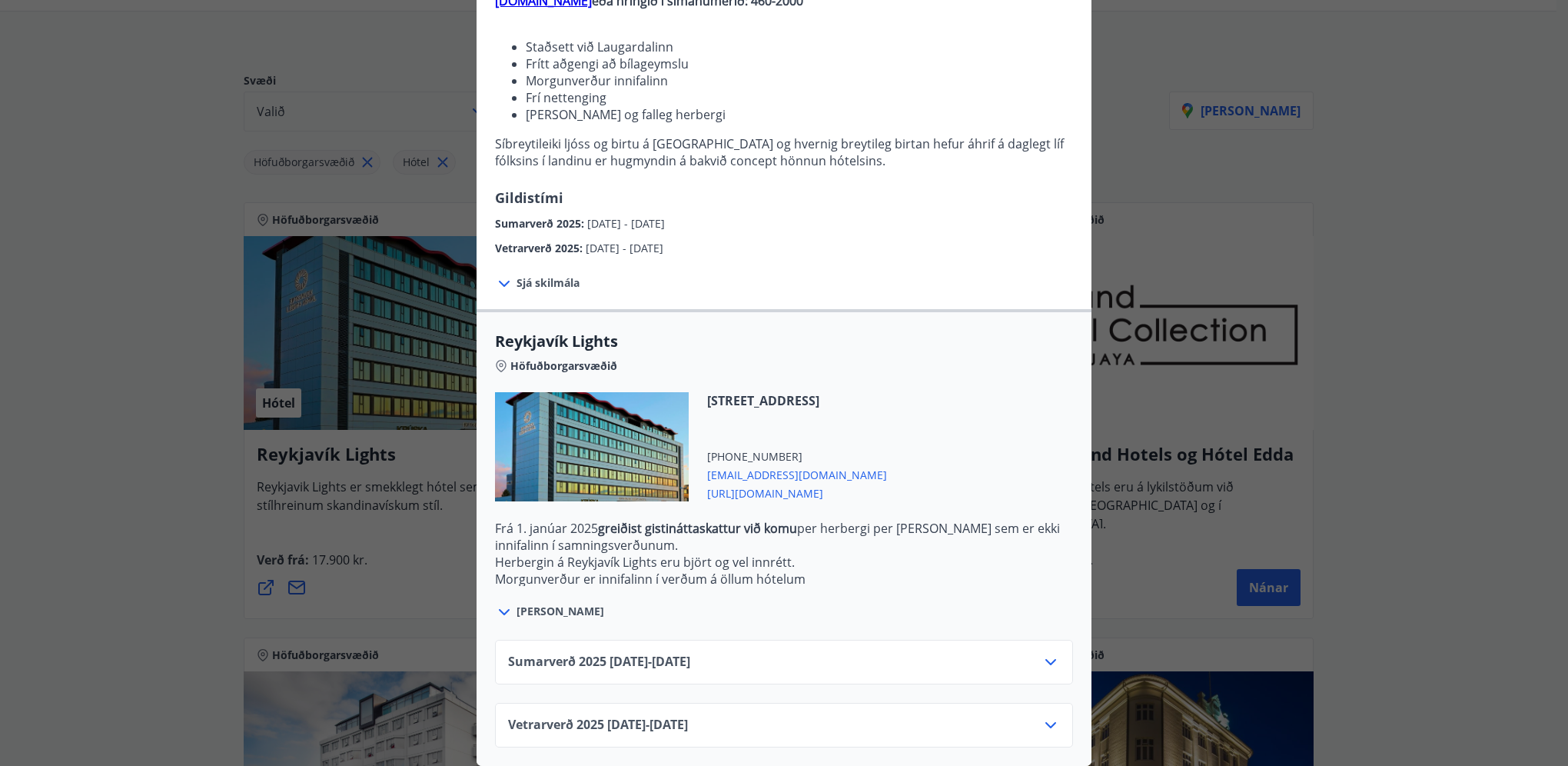
click at [1046, 717] on icon at bounding box center [1051, 725] width 19 height 19
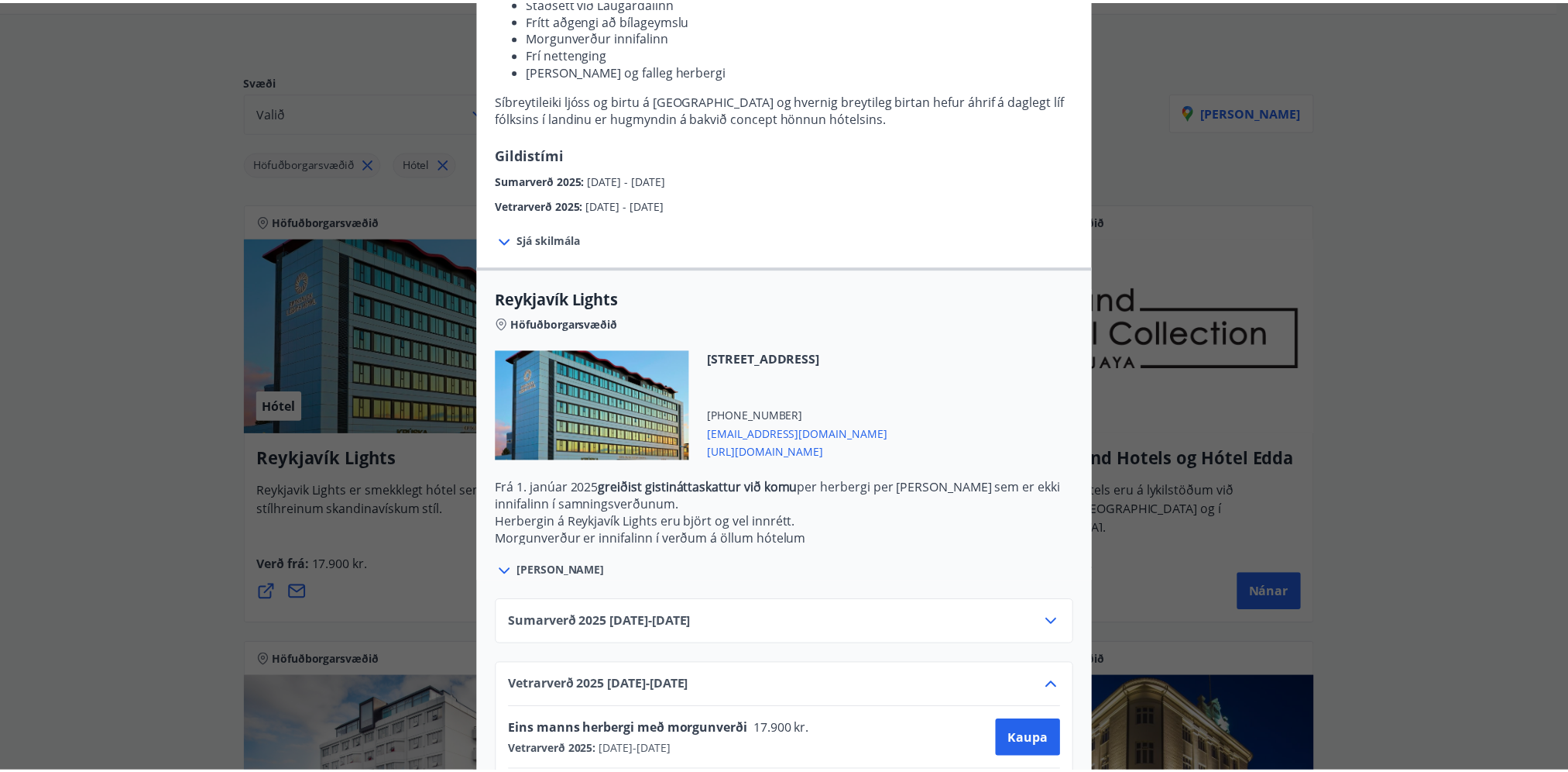
scroll to position [330, 0]
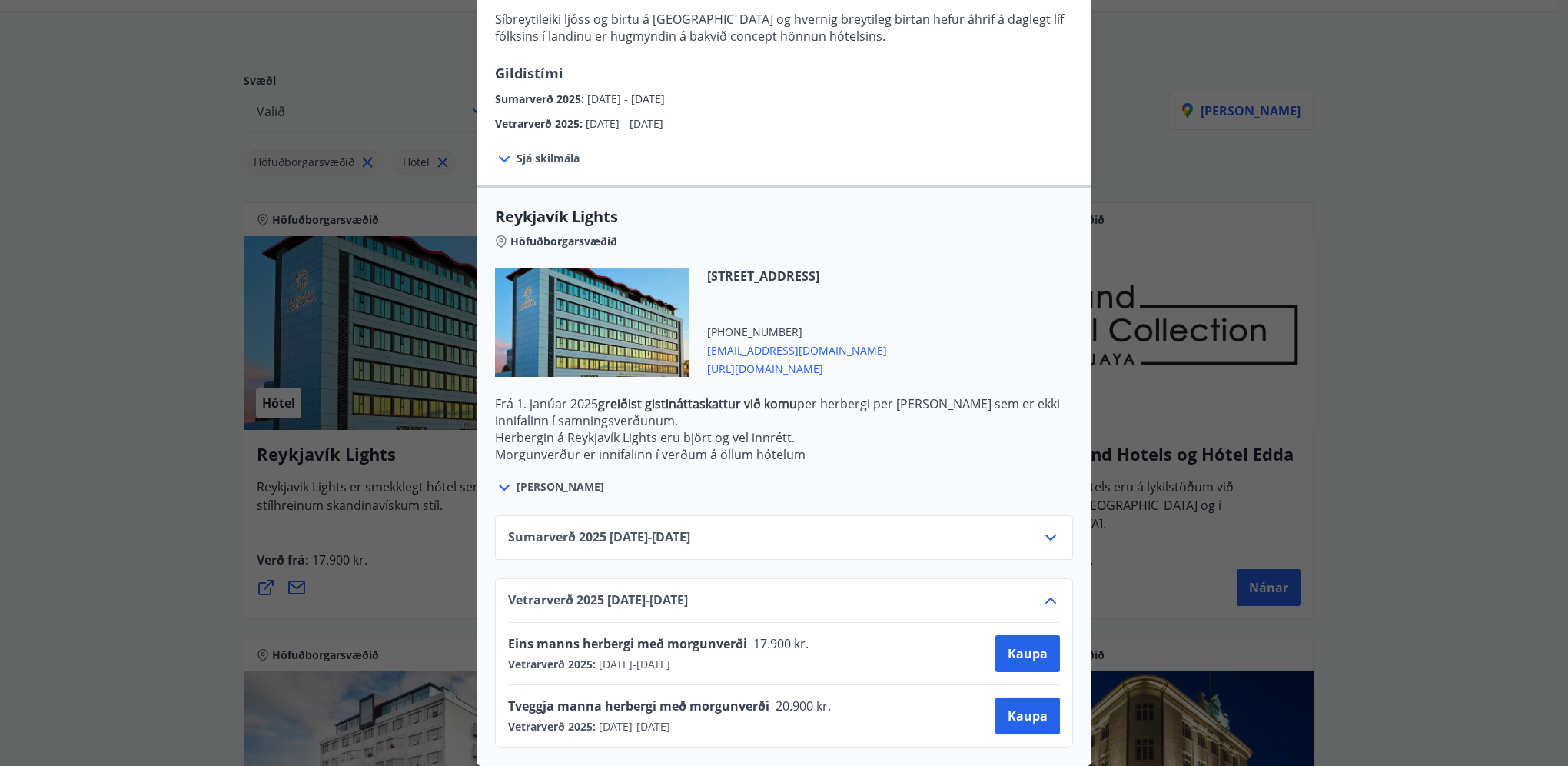
click at [1262, 215] on div "Reykjavík Lights Fyrir bókarnir og frekari upplýsingar vinsamlega senduð póst á…" at bounding box center [784, 66] width 1568 height 766
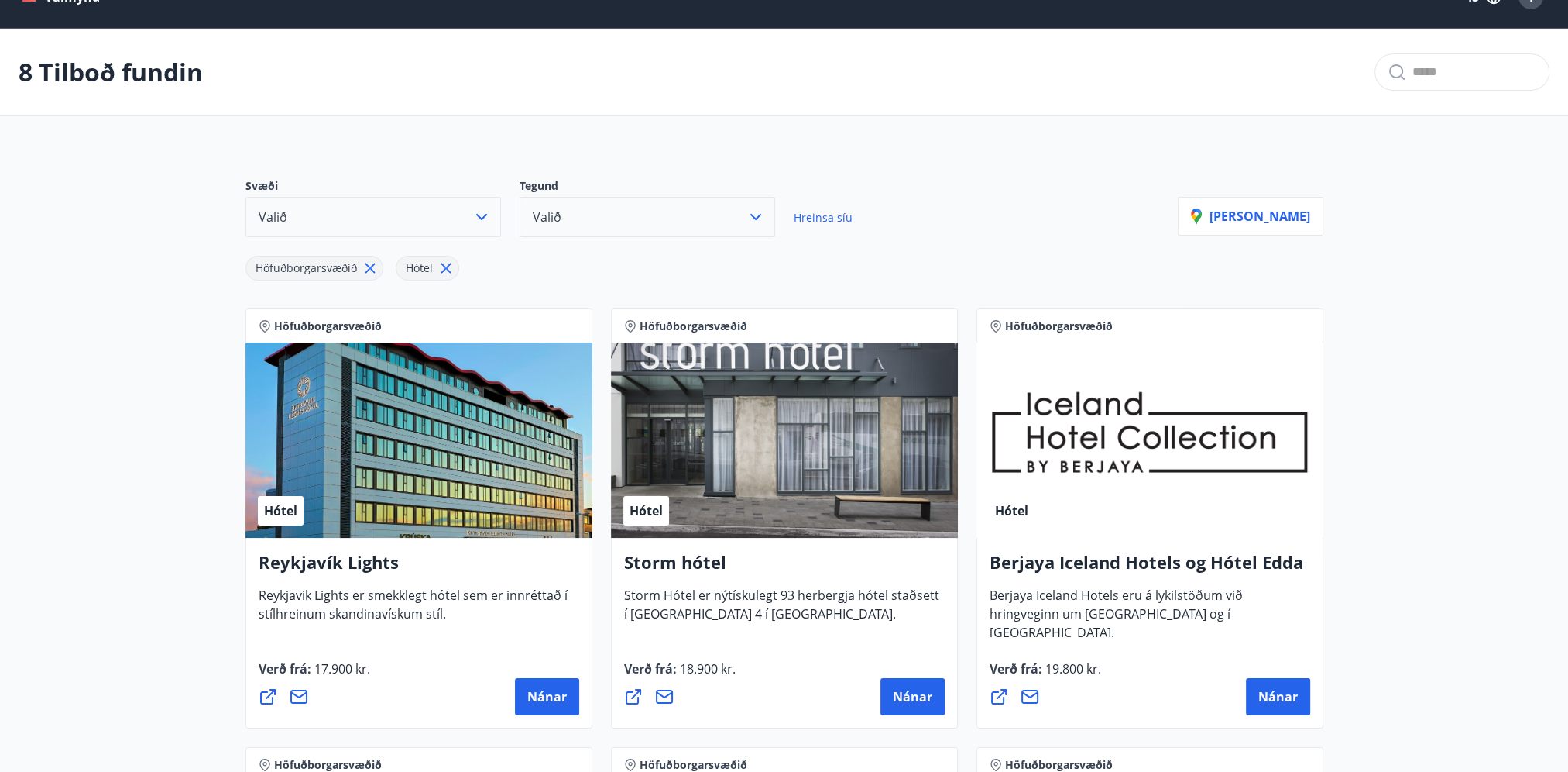
scroll to position [0, 0]
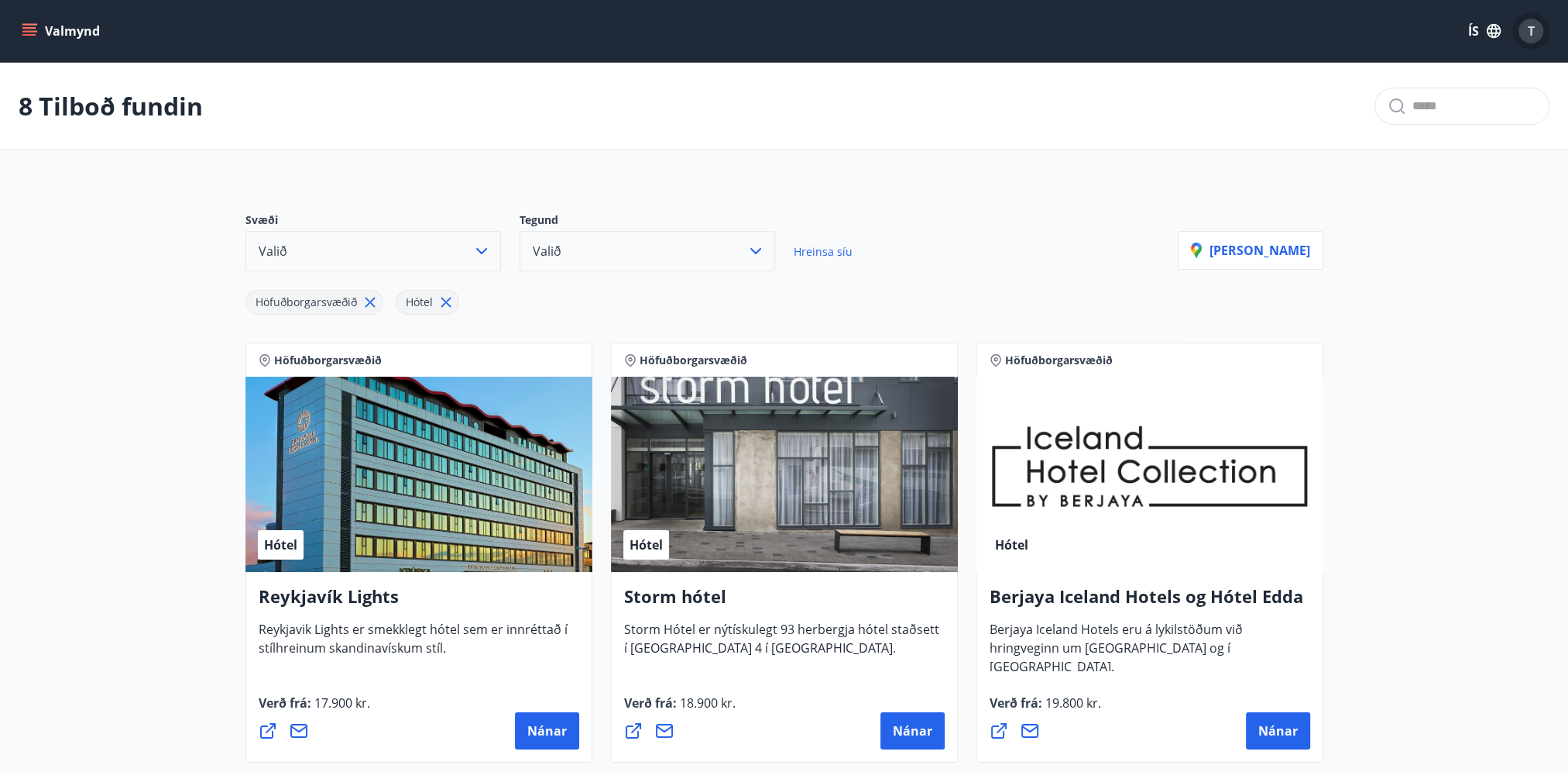
click at [1533, 33] on span "T" at bounding box center [1531, 31] width 7 height 17
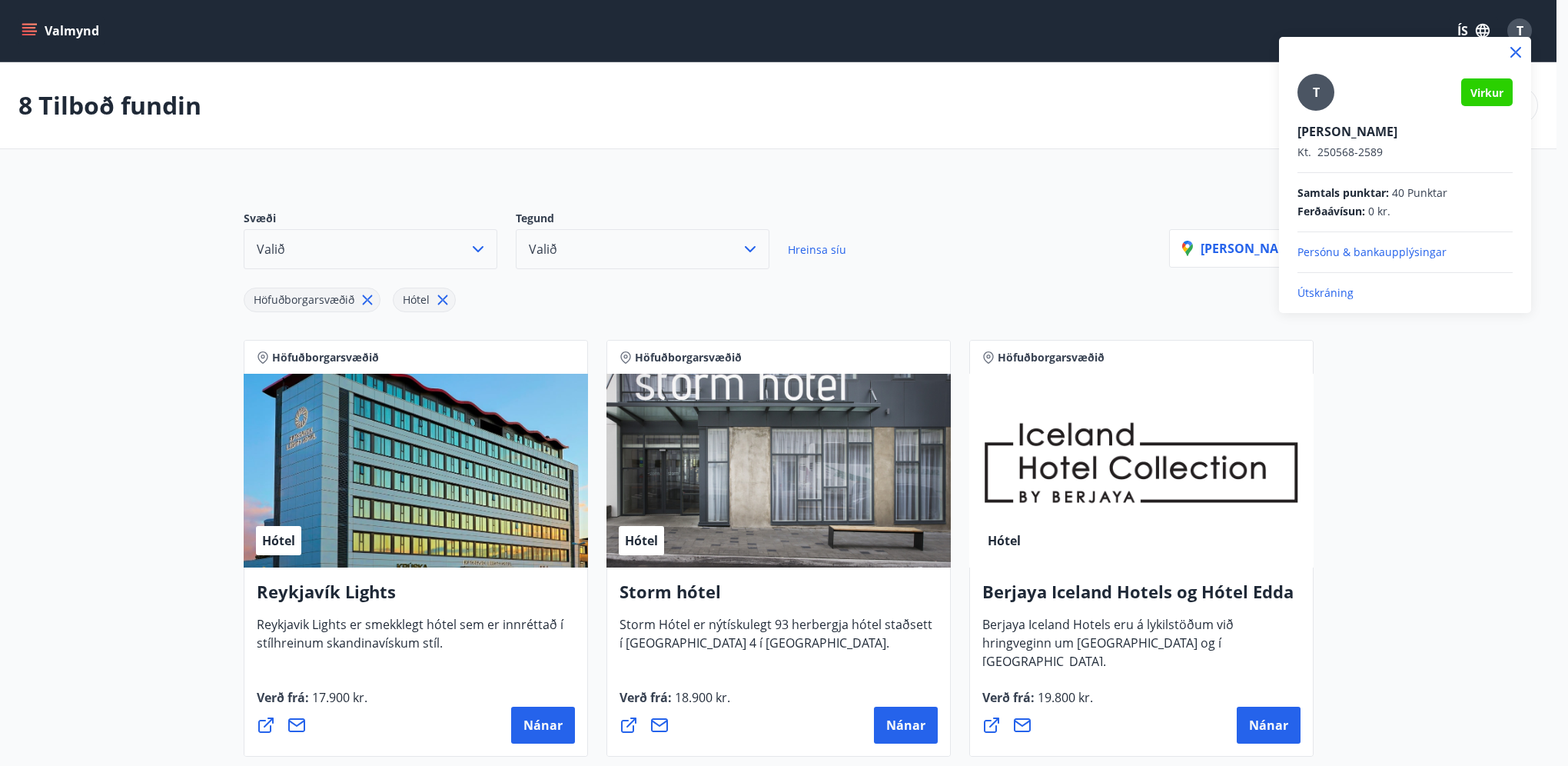
click at [1101, 190] on div at bounding box center [784, 383] width 1568 height 766
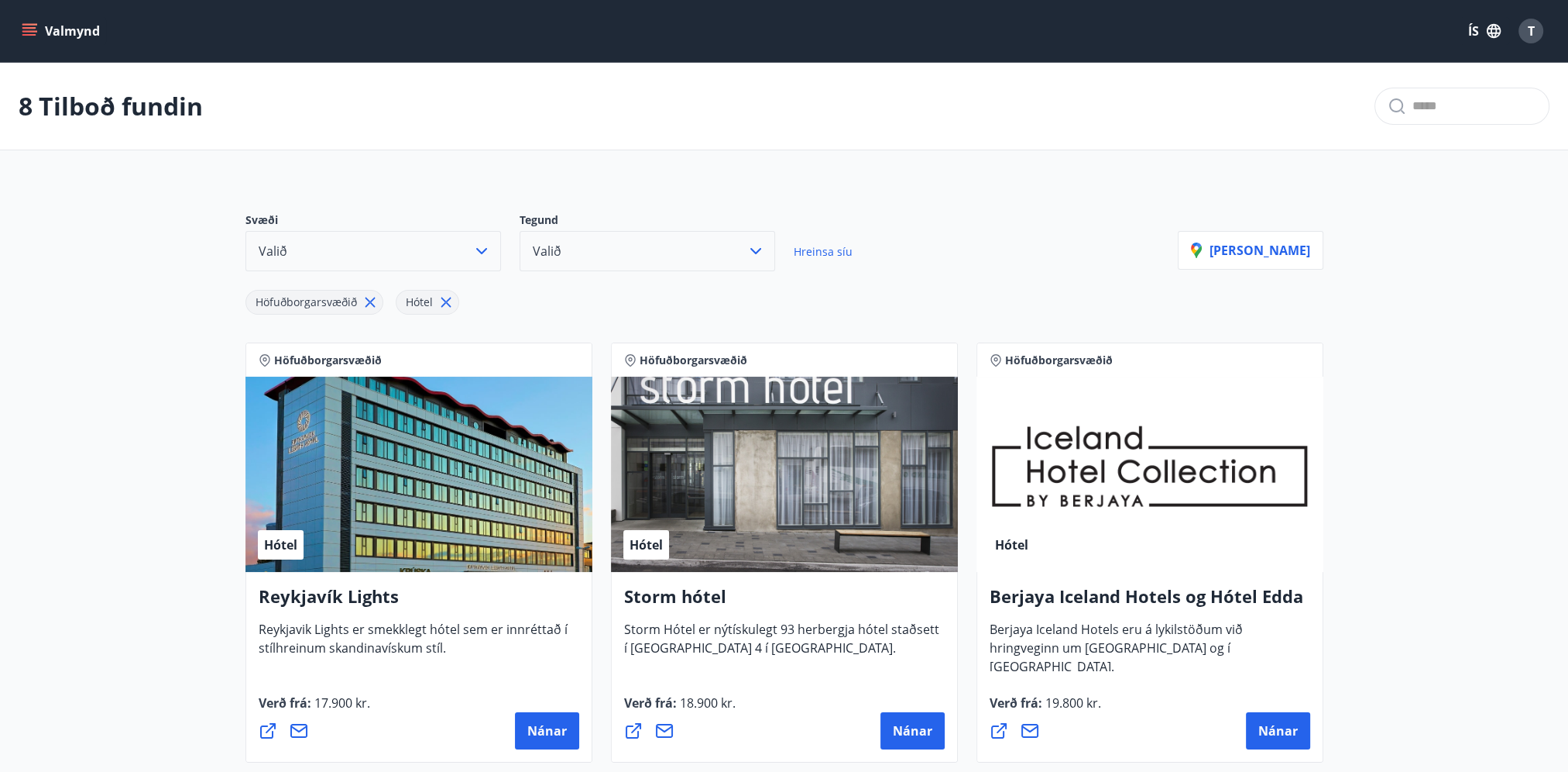
click at [28, 23] on icon "menu" at bounding box center [30, 31] width 16 height 16
click at [451, 141] on div "8 Tilboð fundin" at bounding box center [784, 106] width 1568 height 88
